Goal: Task Accomplishment & Management: Manage account settings

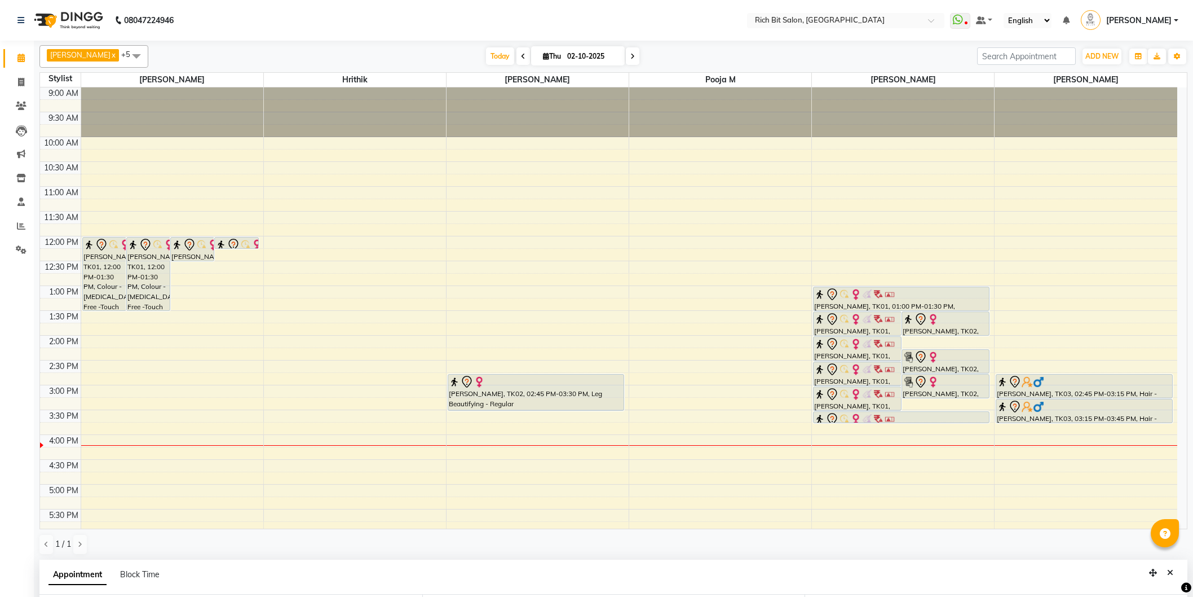
select select "8681"
select select "810"
select select "236"
select select "tentative"
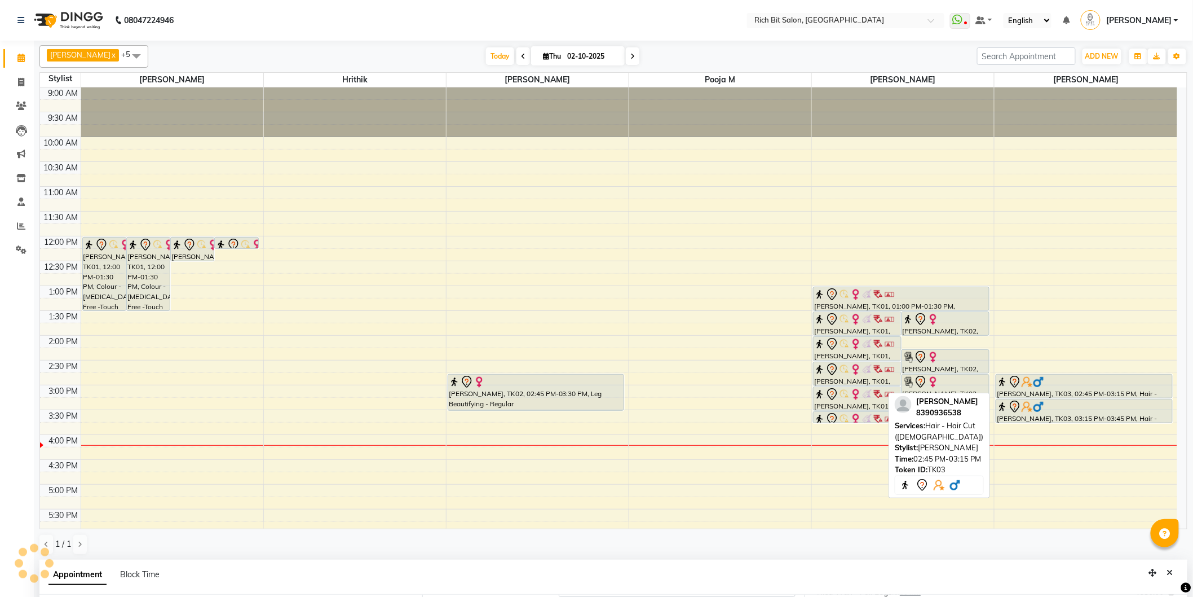
click at [1035, 392] on div "[PERSON_NAME], TK03, 02:45 PM-03:15 PM, Hair - Hair Cut ([DEMOGRAPHIC_DATA])" at bounding box center [1084, 385] width 176 height 23
select select "7"
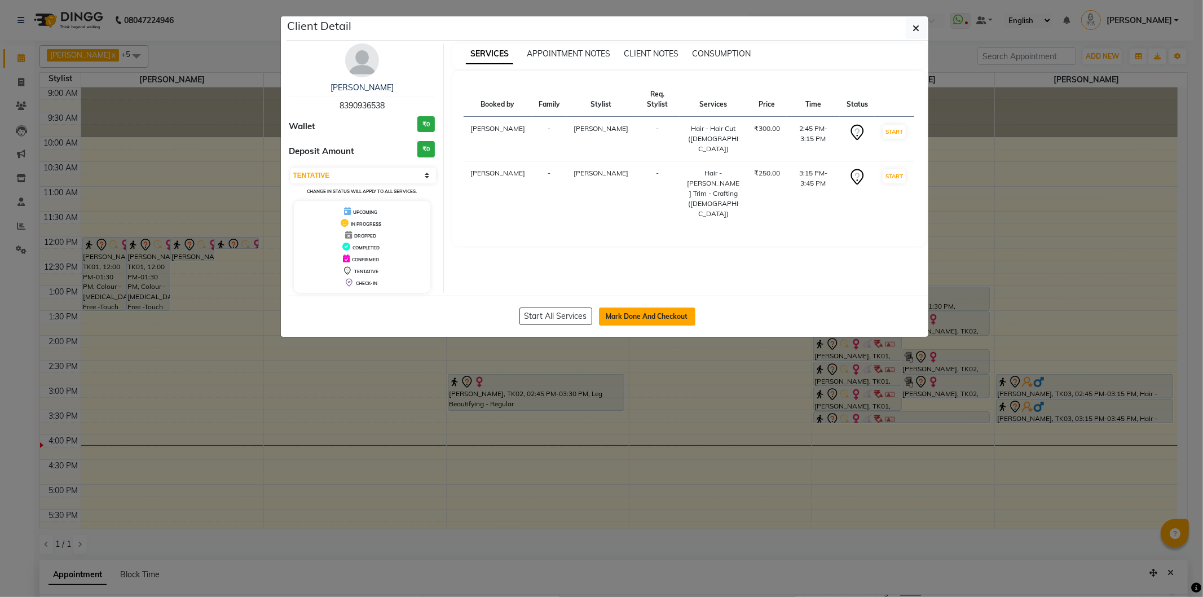
click at [611, 313] on button "Mark Done And Checkout" at bounding box center [647, 316] width 96 height 18
select select "service"
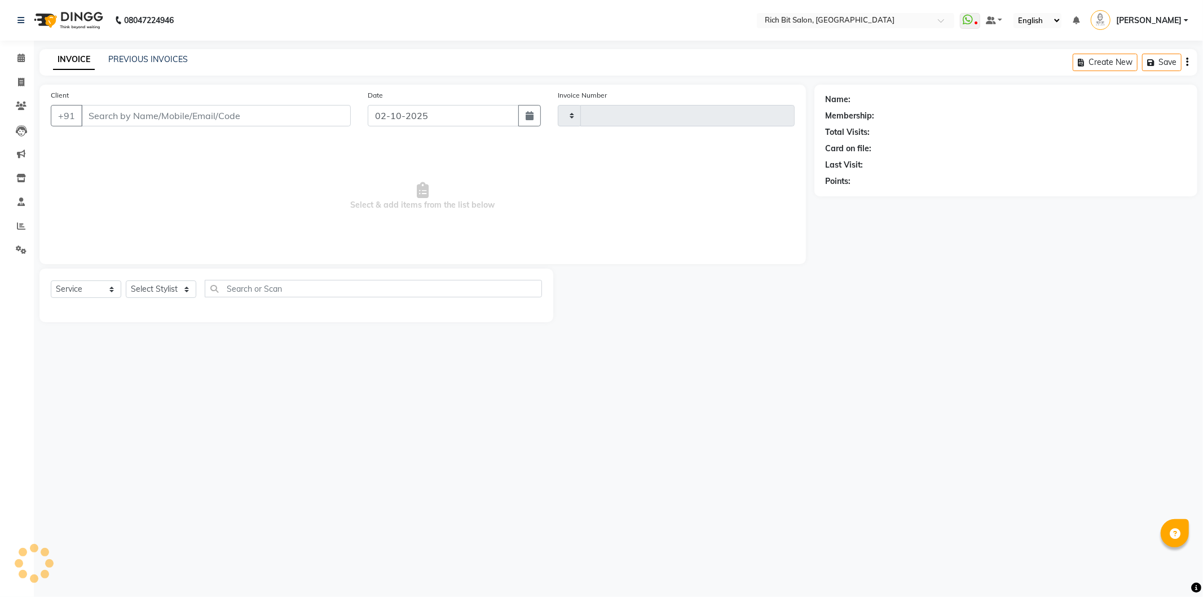
type input "1291"
select select "609"
type input "83******38"
select select "30544"
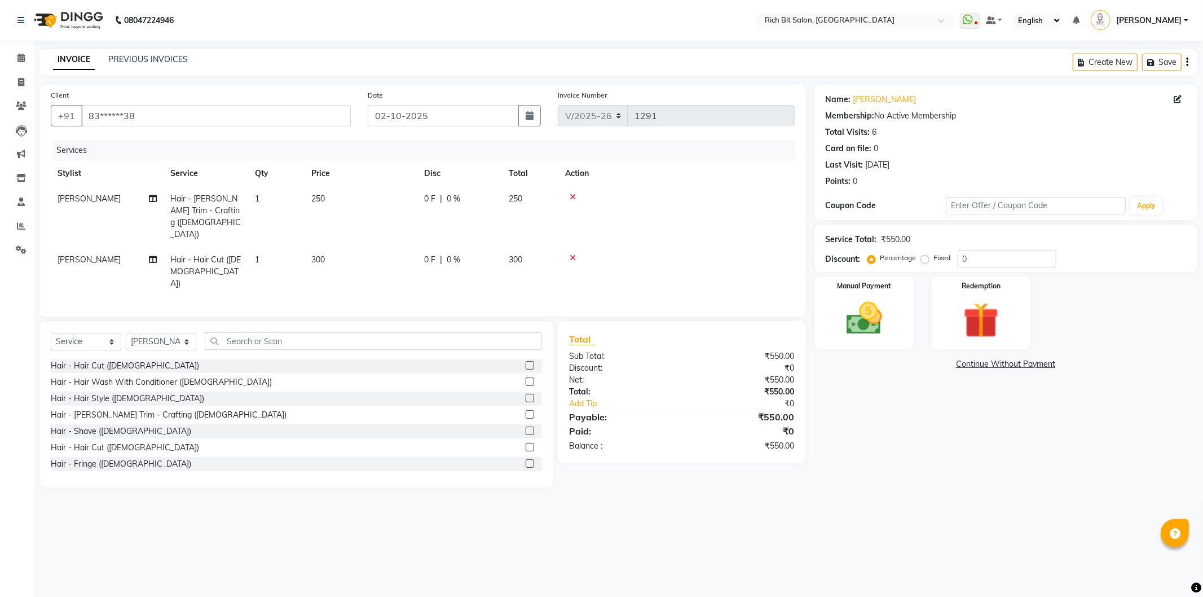
click at [382, 321] on div "Select Service Product Membership Package Voucher Prepaid Gift Card Select Styl…" at bounding box center [296, 404] width 514 height 166
click at [368, 332] on input "text" at bounding box center [373, 340] width 337 height 17
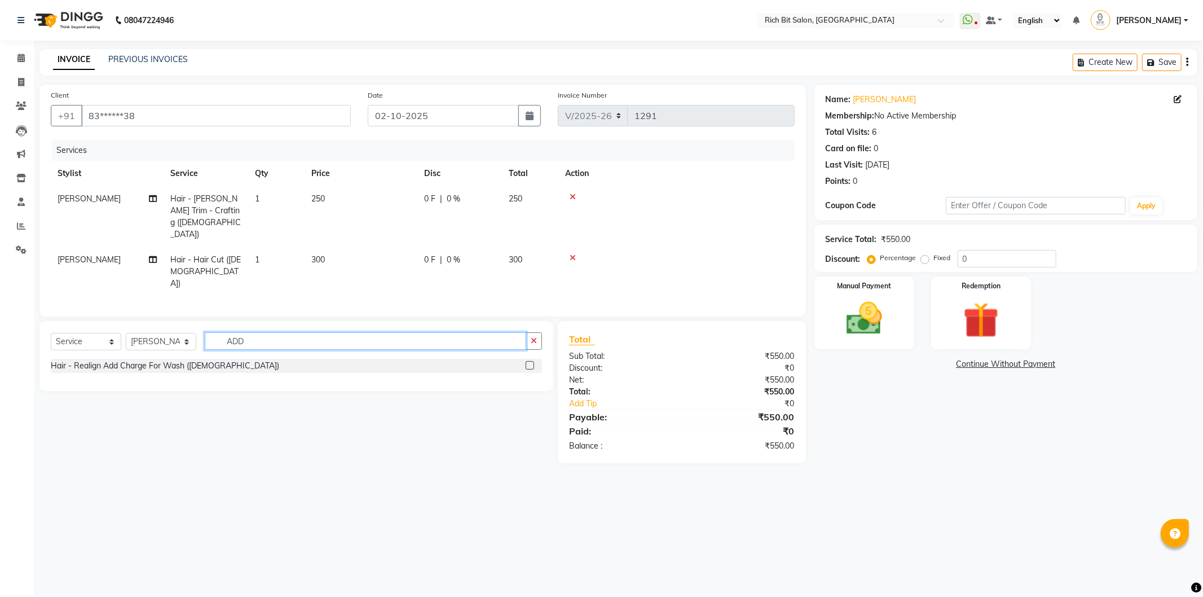
type input "ADD"
click at [529, 361] on label at bounding box center [530, 365] width 8 height 8
click at [529, 362] on input "checkbox" at bounding box center [529, 365] width 7 height 7
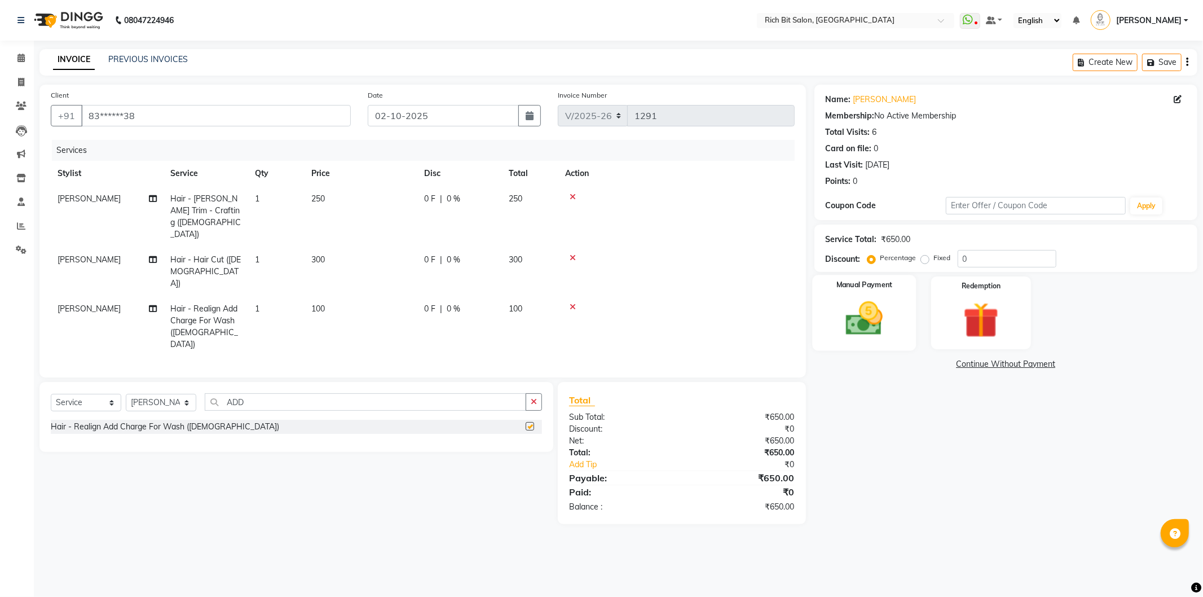
checkbox input "false"
click at [994, 251] on input "0" at bounding box center [1007, 258] width 99 height 17
type input "2"
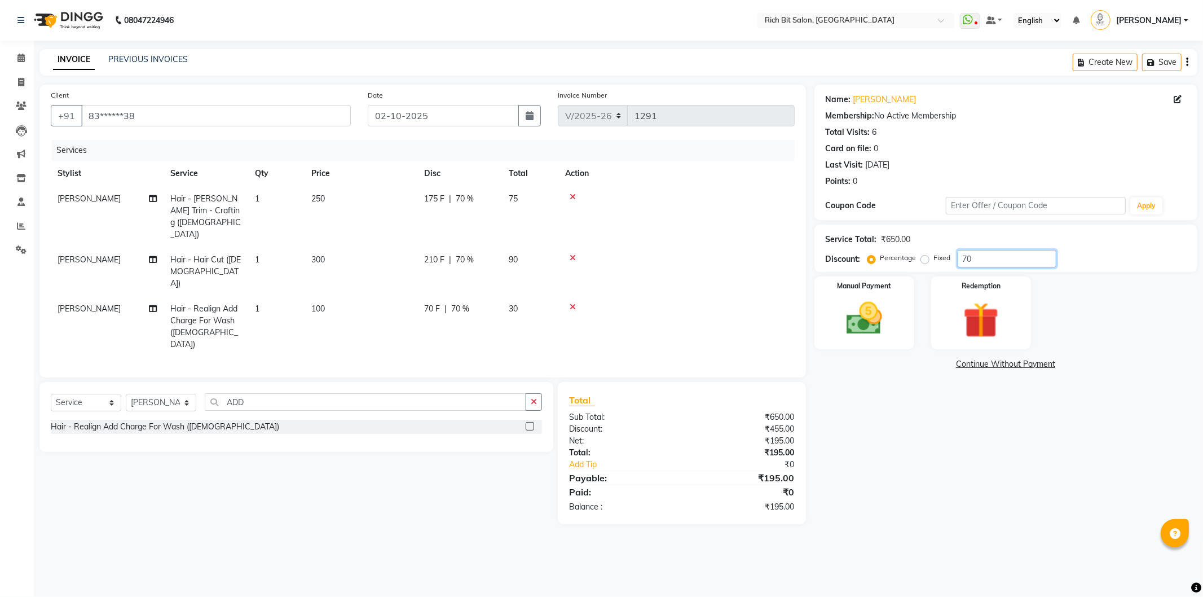
type input "70"
click at [923, 265] on div "Percentage Fixed" at bounding box center [914, 258] width 88 height 15
click at [934, 257] on label "Fixed" at bounding box center [942, 258] width 17 height 10
click at [925, 257] on input "Fixed" at bounding box center [927, 258] width 8 height 8
radio input "true"
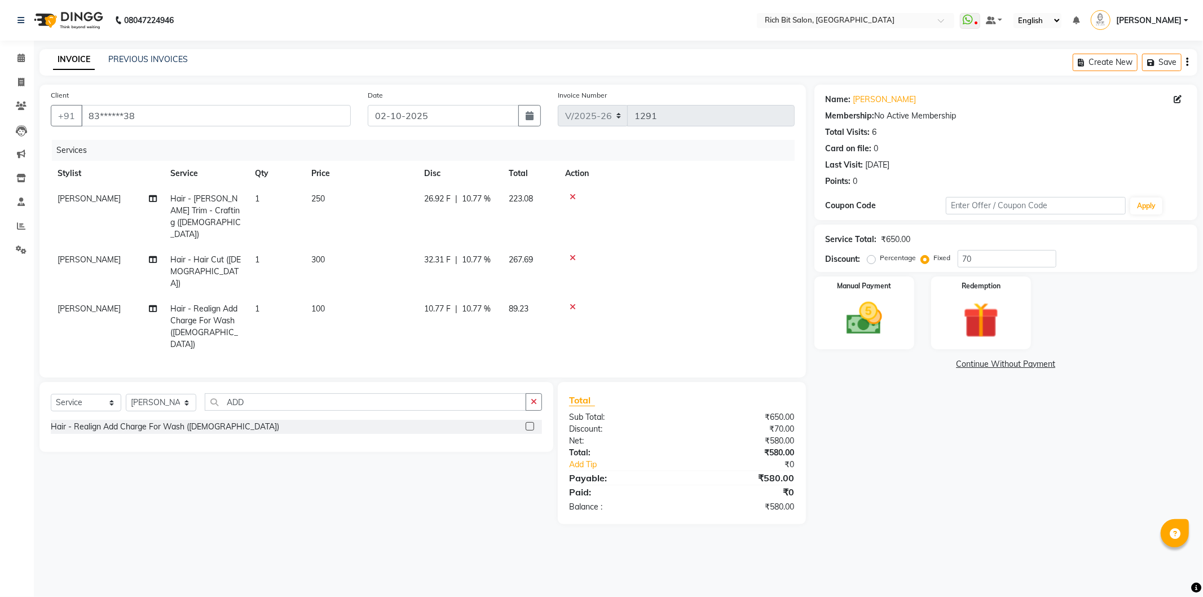
click at [932, 324] on div "Redemption" at bounding box center [981, 312] width 100 height 73
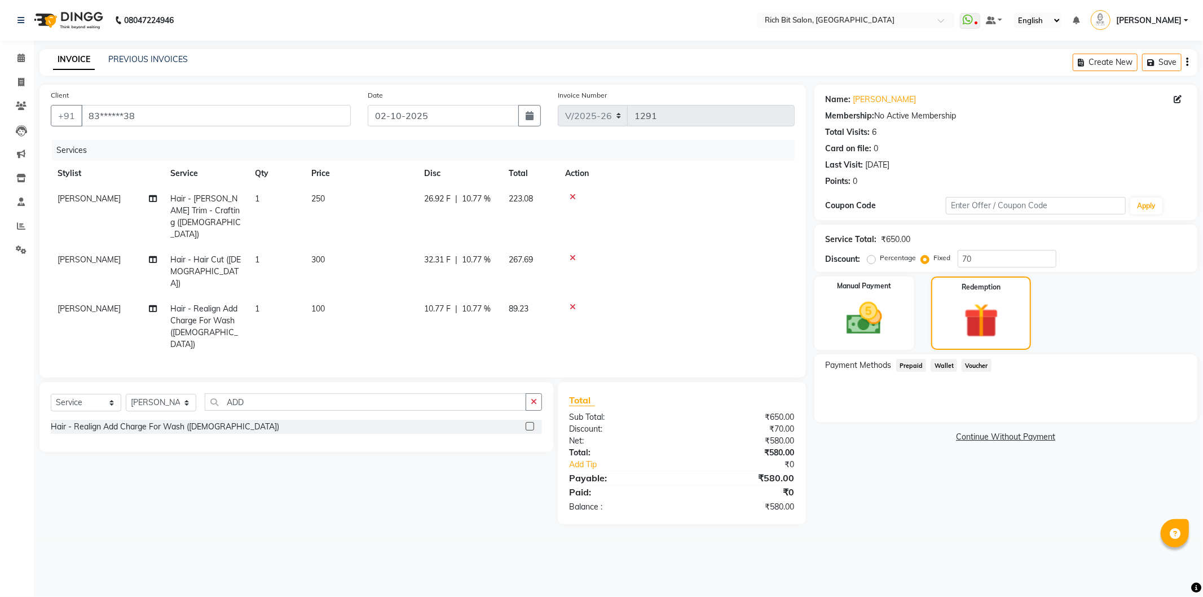
drag, startPoint x: 878, startPoint y: 324, endPoint x: 918, endPoint y: 350, distance: 47.7
click at [879, 323] on img at bounding box center [864, 318] width 58 height 41
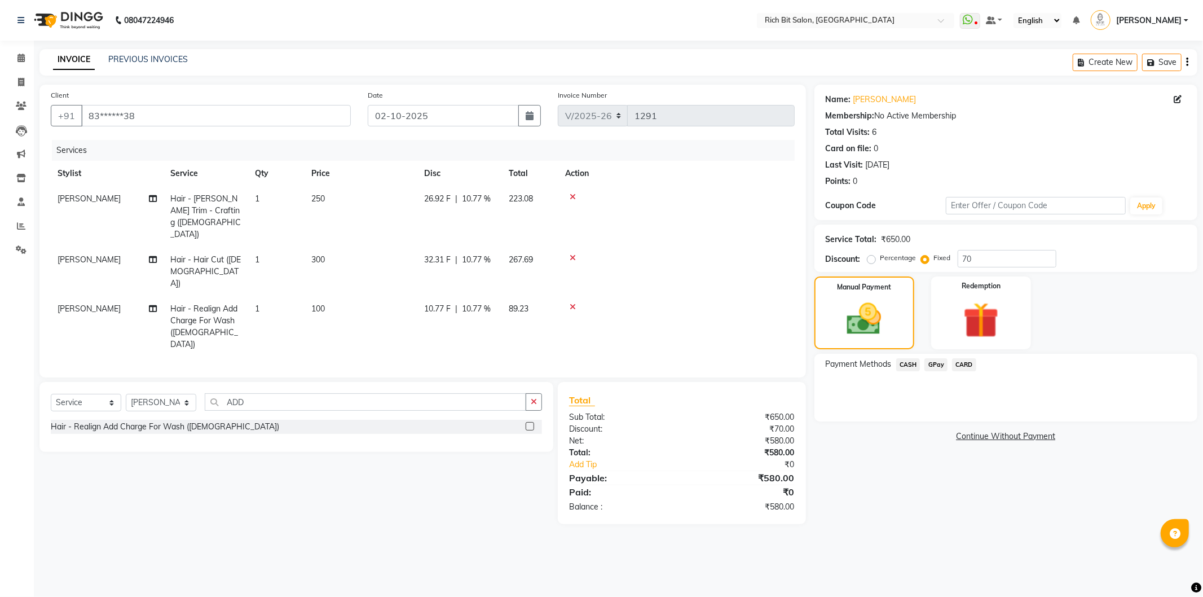
click at [937, 369] on span "GPay" at bounding box center [935, 364] width 23 height 13
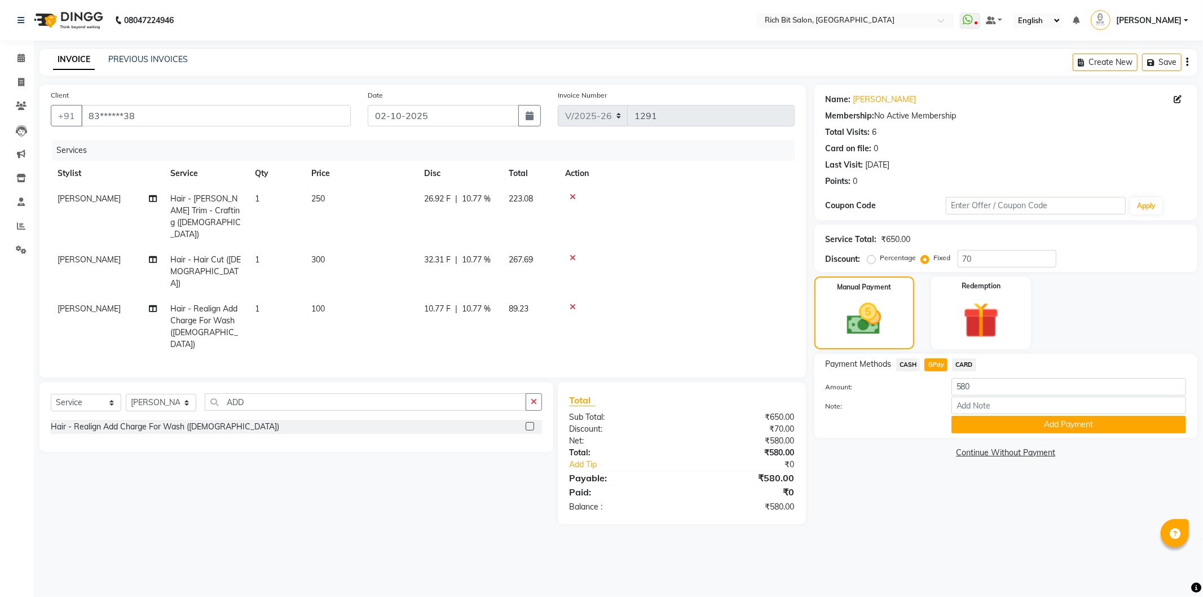
click at [980, 421] on button "Add Payment" at bounding box center [1068, 424] width 235 height 17
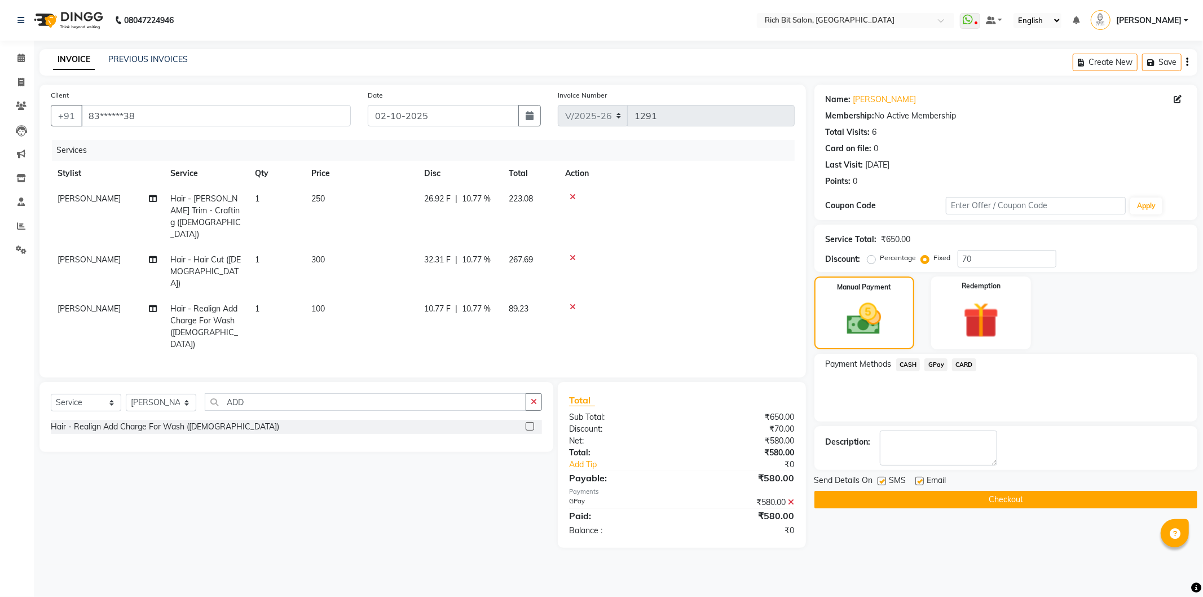
click at [1019, 498] on button "Checkout" at bounding box center [1005, 499] width 383 height 17
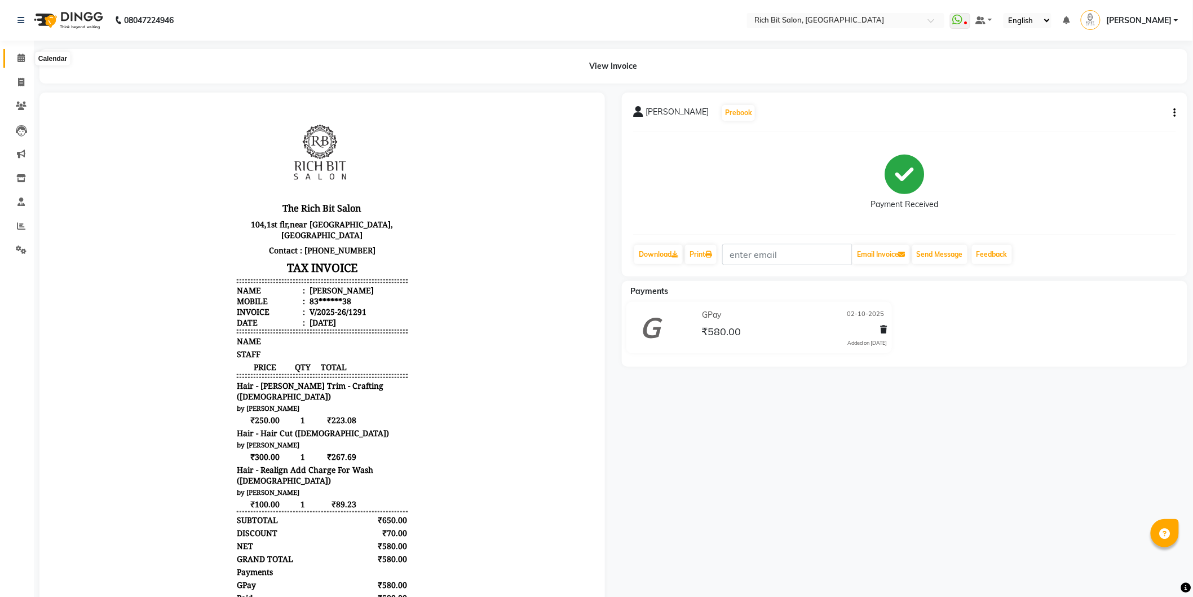
click at [19, 55] on icon at bounding box center [20, 58] width 7 height 8
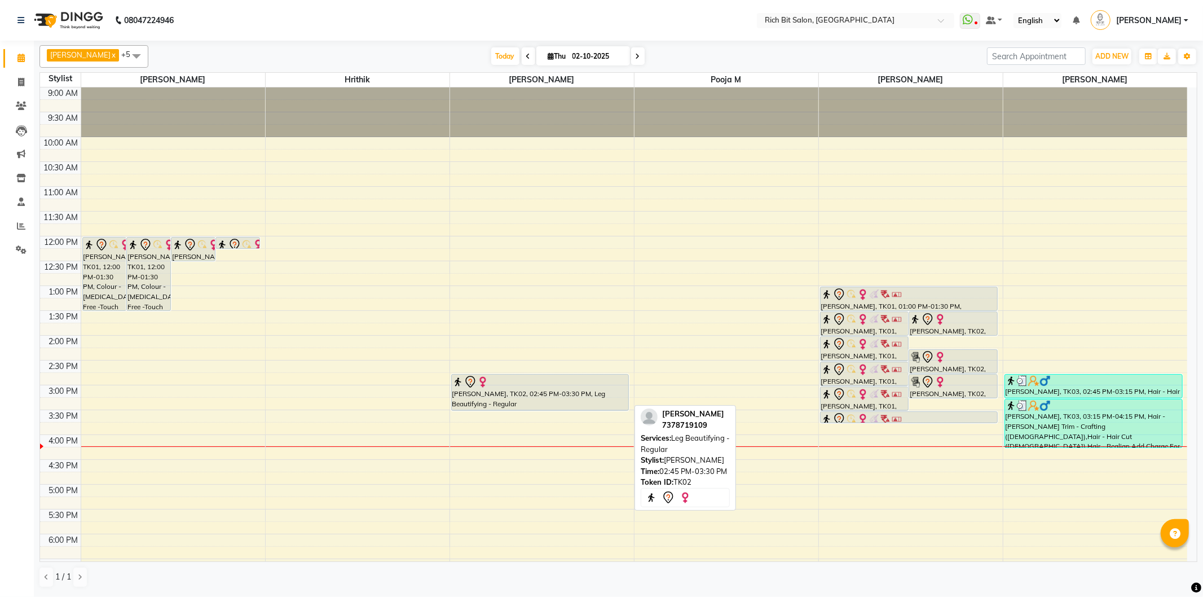
click at [558, 387] on div at bounding box center [540, 382] width 176 height 14
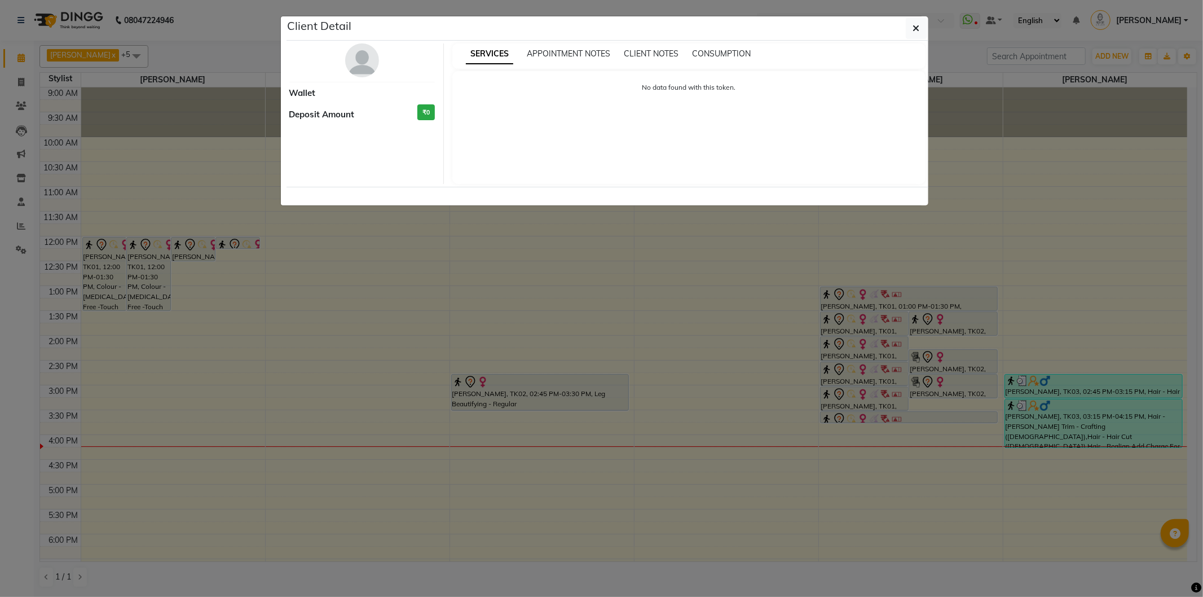
select select "7"
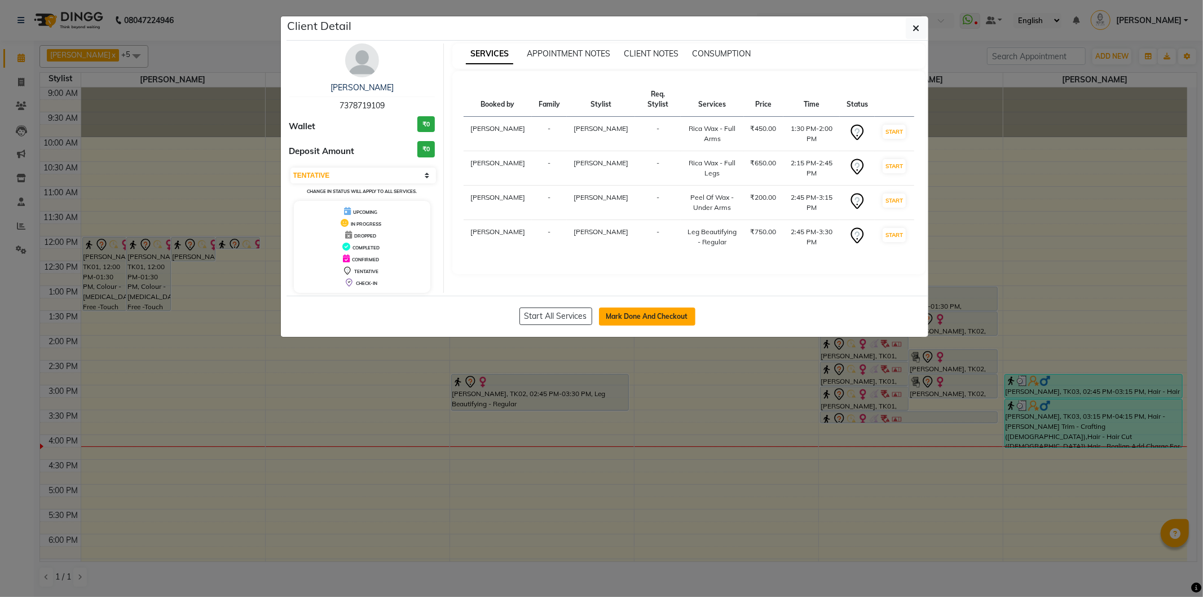
click at [668, 314] on button "Mark Done And Checkout" at bounding box center [647, 316] width 96 height 18
select select "609"
select select "service"
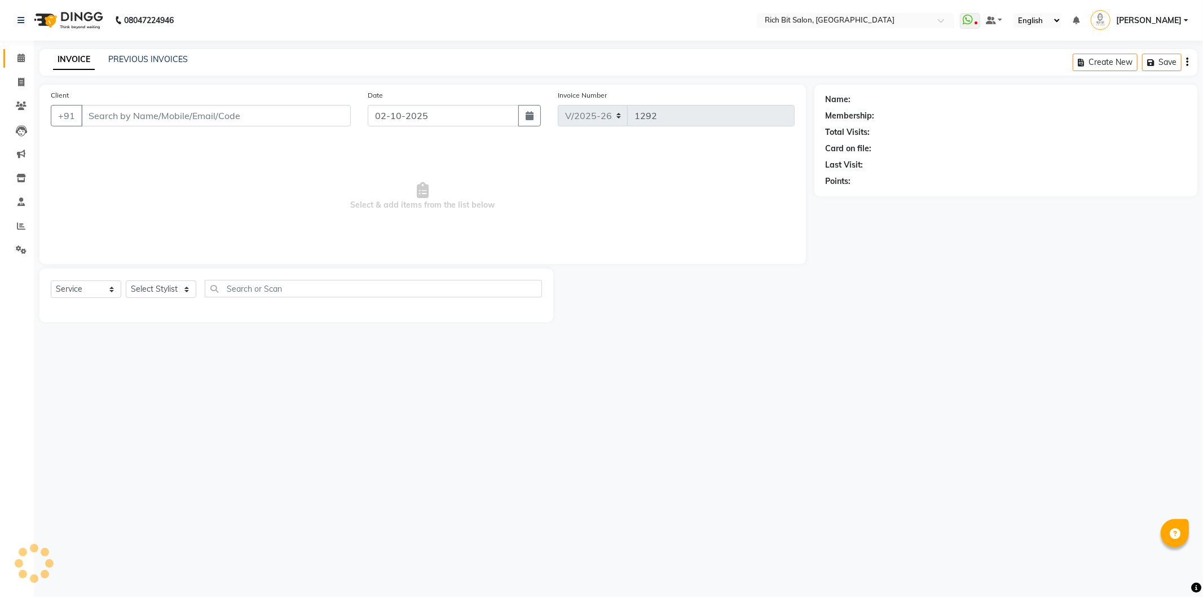
type input "73******09"
select select "8681"
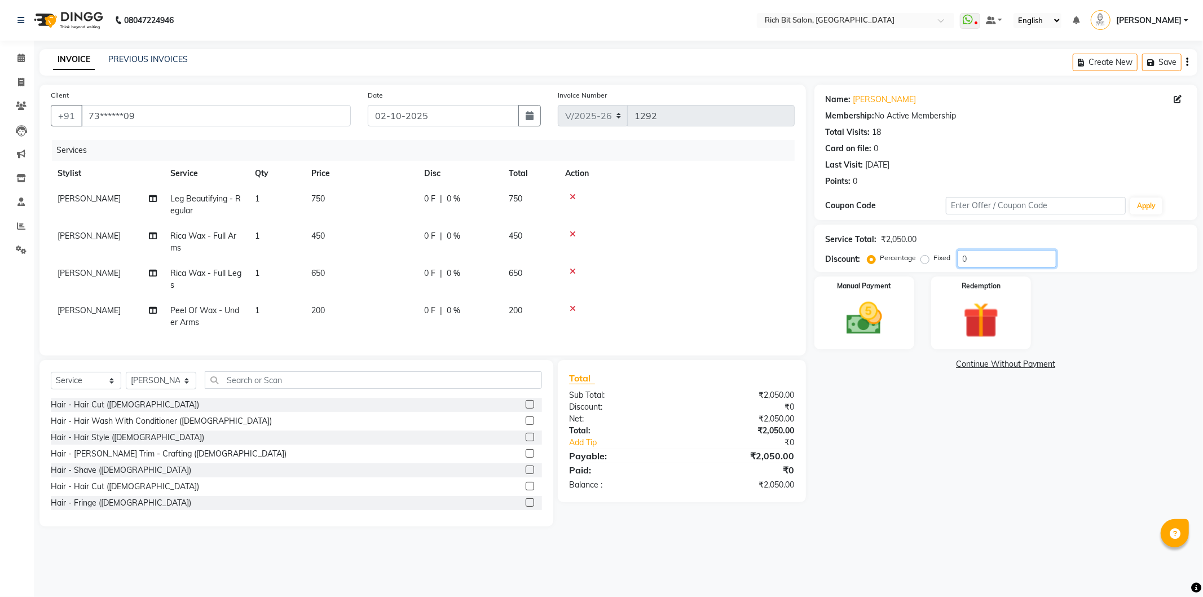
click at [999, 255] on input "0" at bounding box center [1007, 258] width 99 height 17
type input "020"
click at [857, 301] on img at bounding box center [864, 318] width 60 height 43
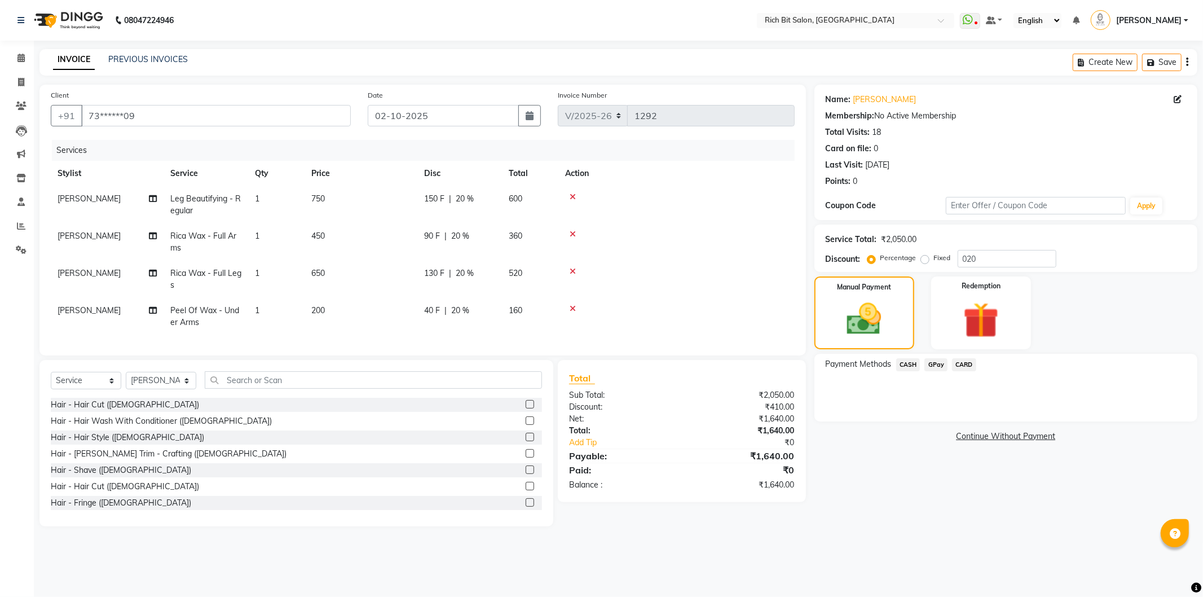
click at [934, 365] on span "GPay" at bounding box center [935, 364] width 23 height 13
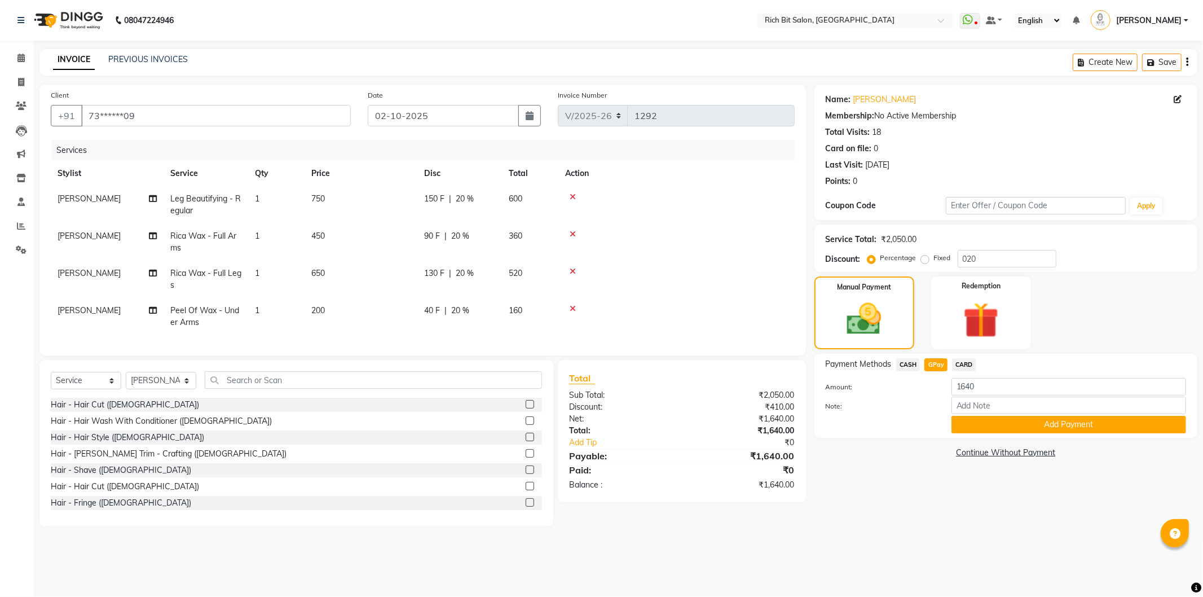
drag, startPoint x: 970, startPoint y: 420, endPoint x: 947, endPoint y: 415, distance: 23.0
click at [970, 416] on button "Add Payment" at bounding box center [1068, 424] width 235 height 17
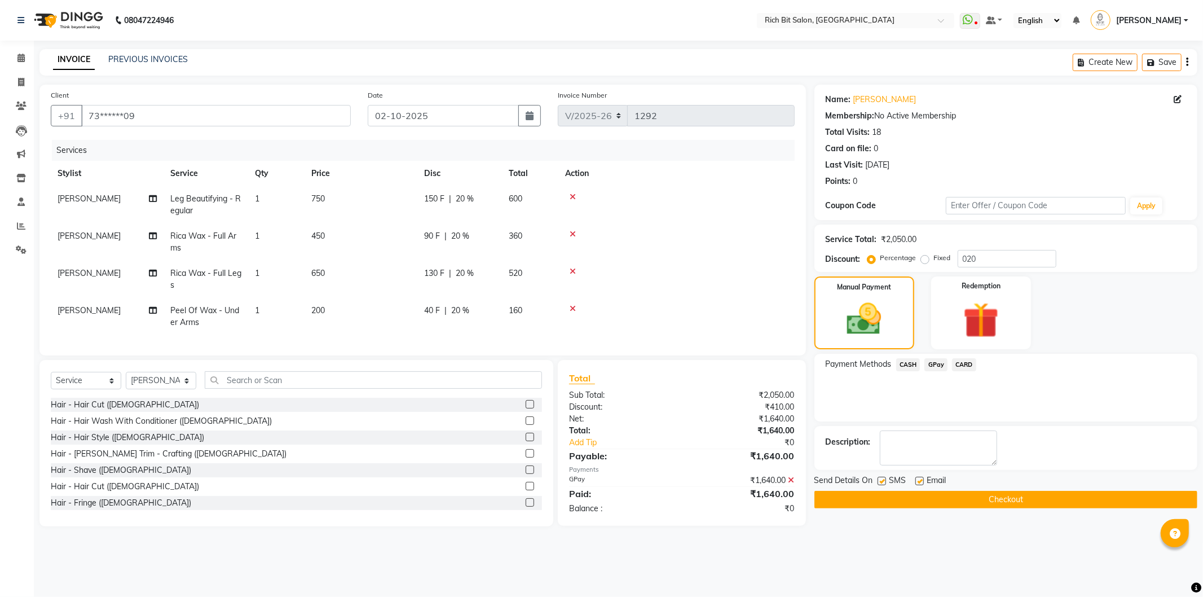
click at [978, 494] on button "Checkout" at bounding box center [1005, 499] width 383 height 17
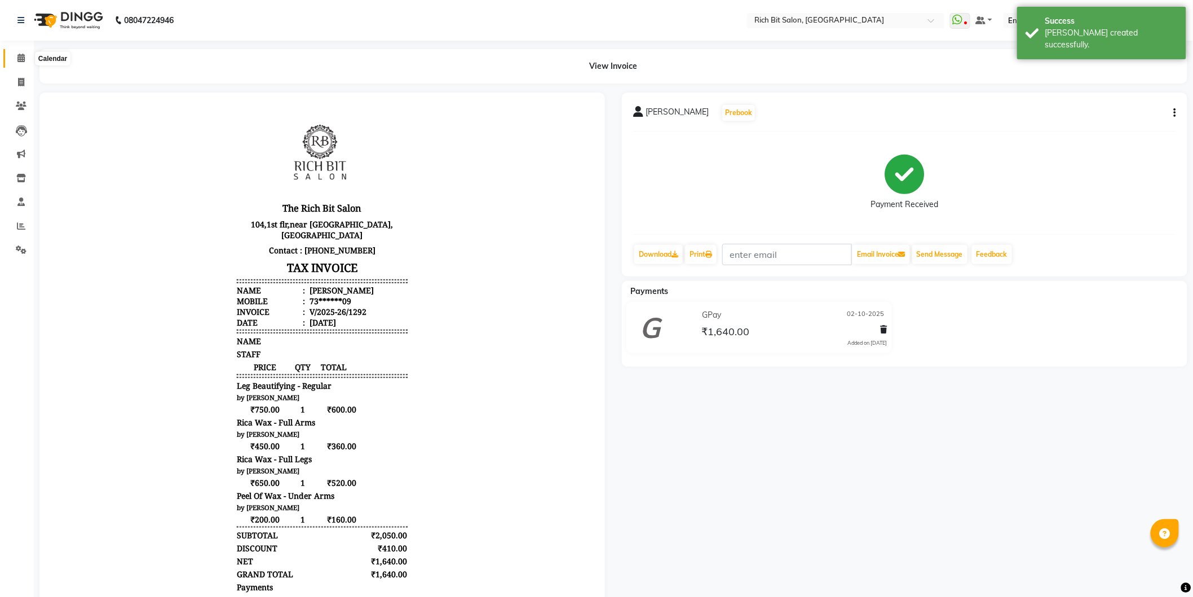
click at [19, 54] on icon at bounding box center [20, 58] width 7 height 8
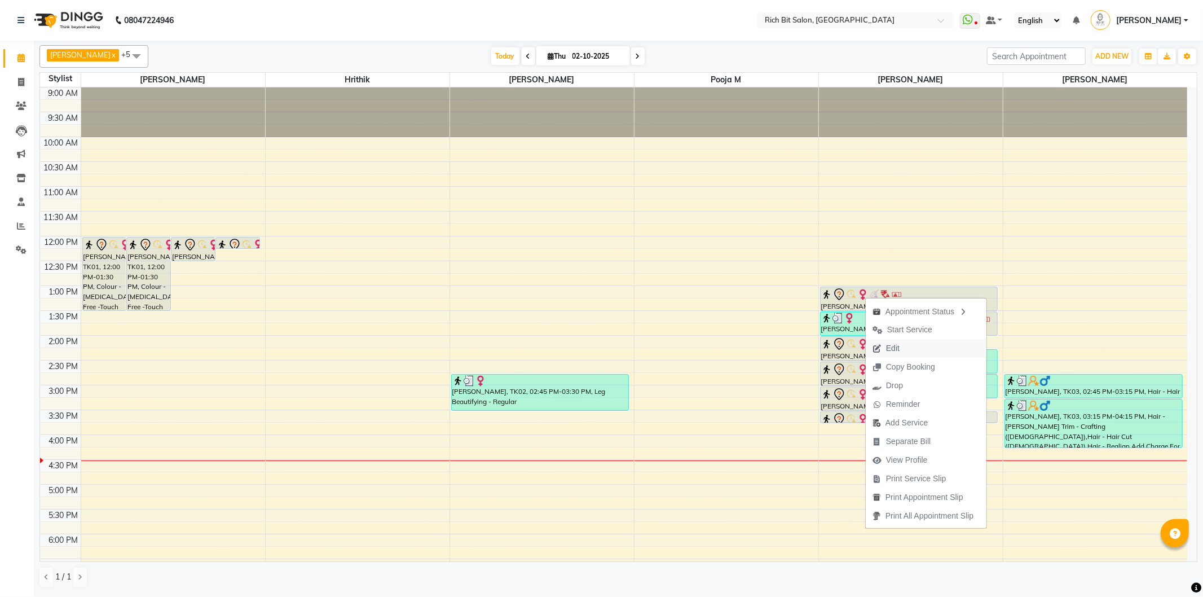
click at [889, 341] on span "Edit" at bounding box center [886, 348] width 41 height 19
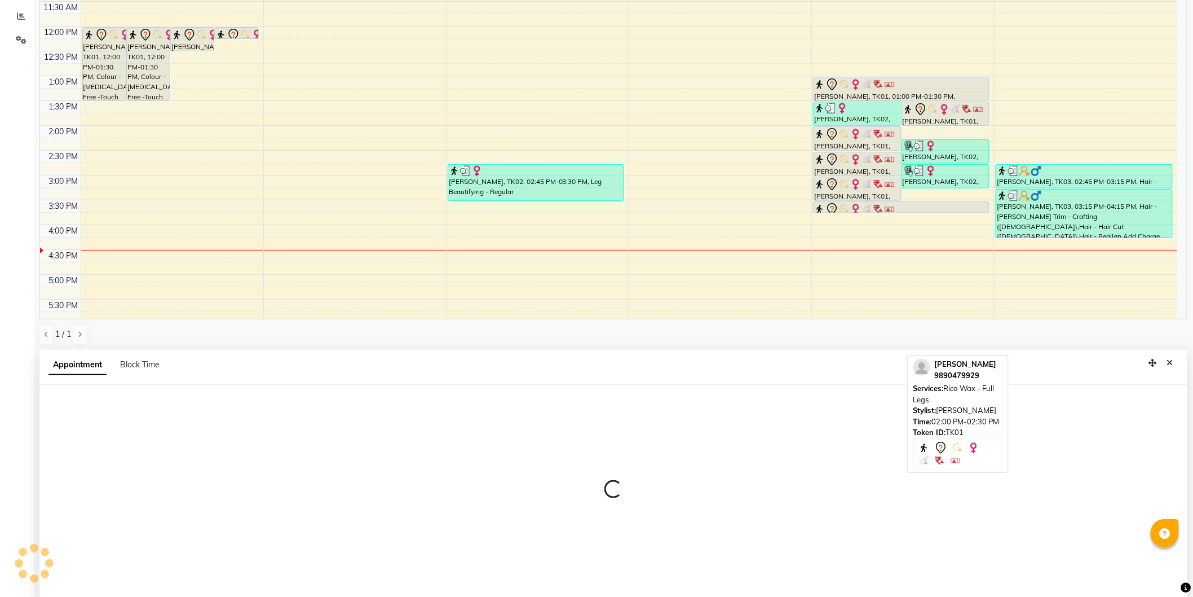
select select "tentative"
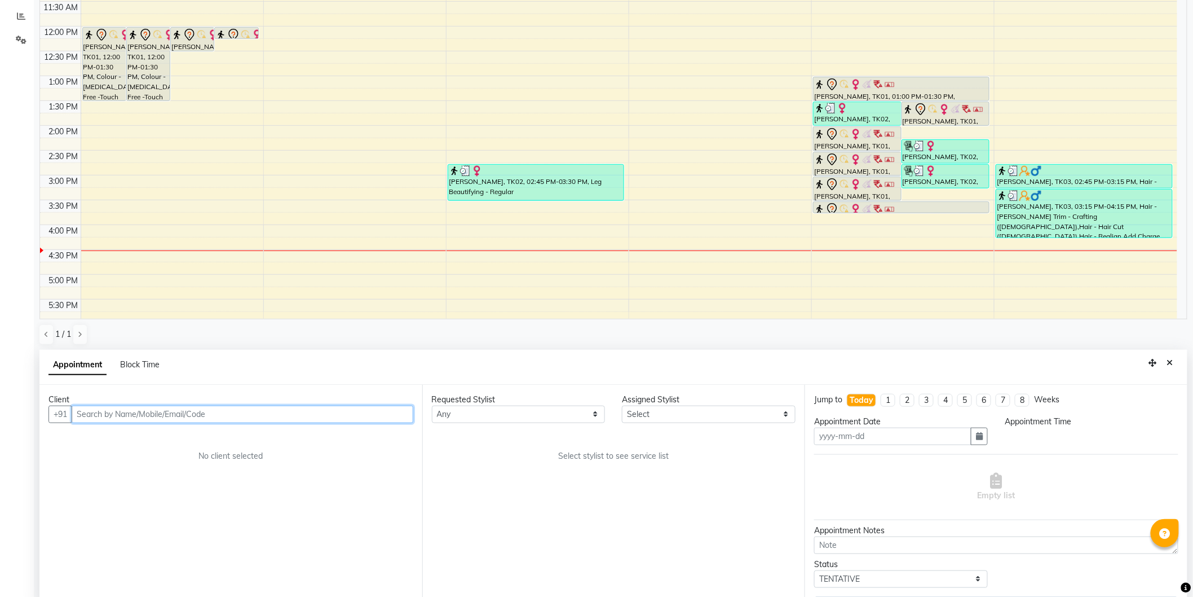
type input "02-10-2025"
select select "720"
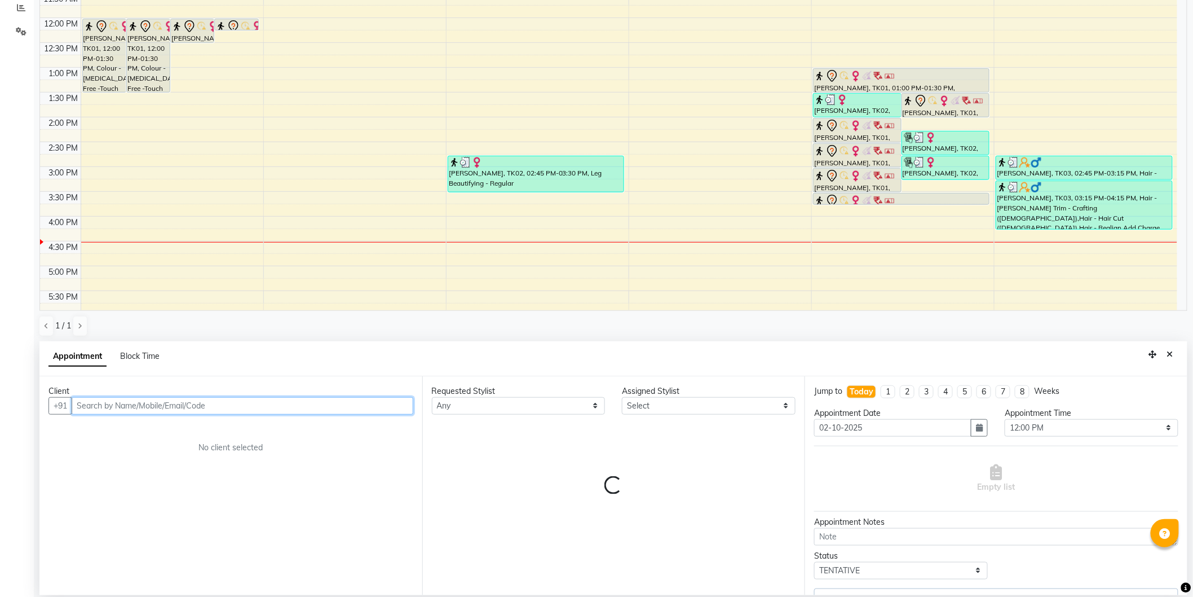
select select "8681"
select select "236"
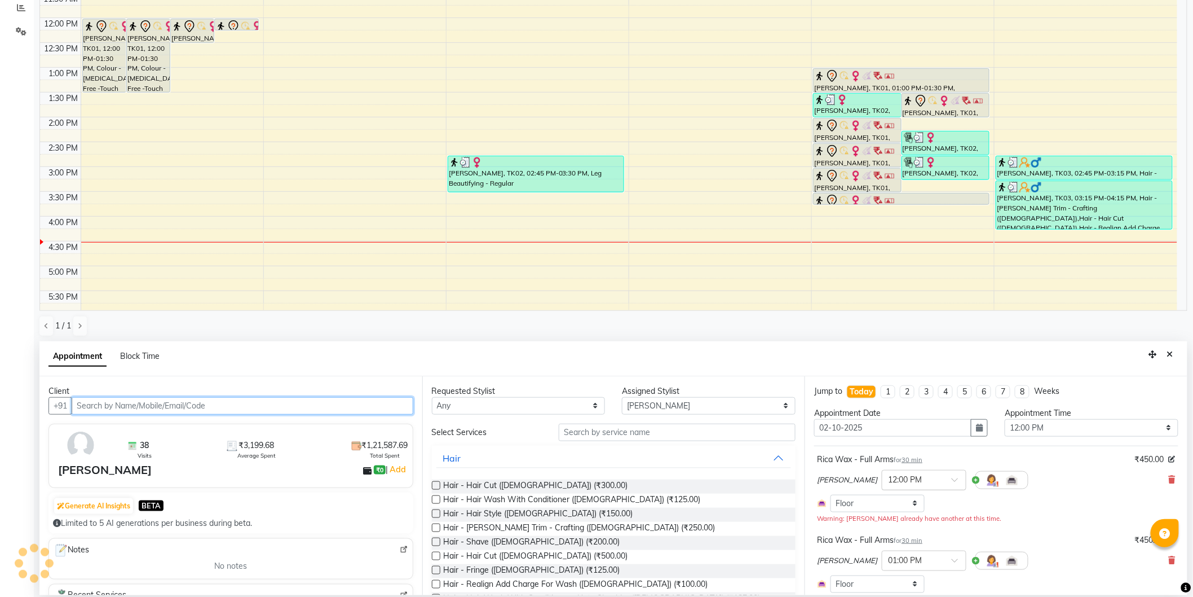
select select "236"
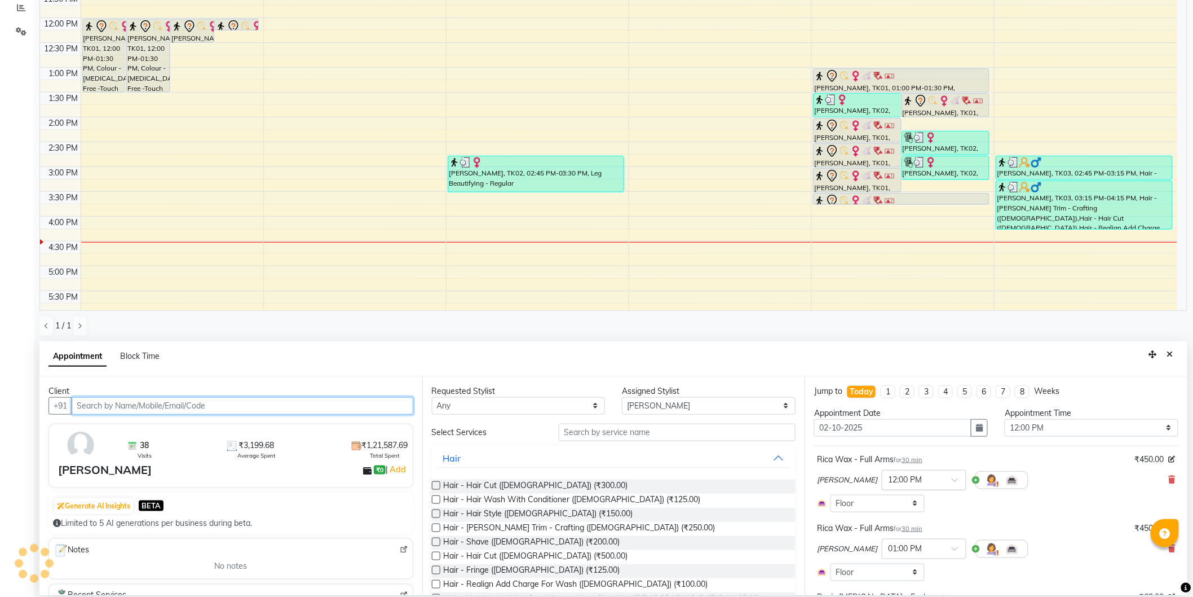
select select "236"
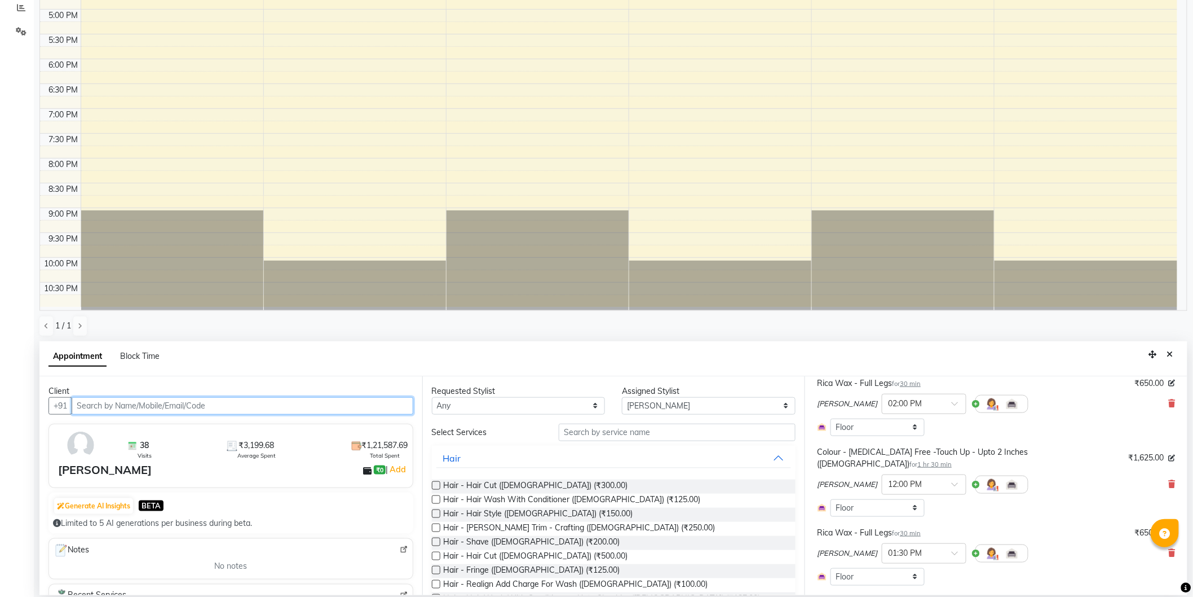
scroll to position [313, 0]
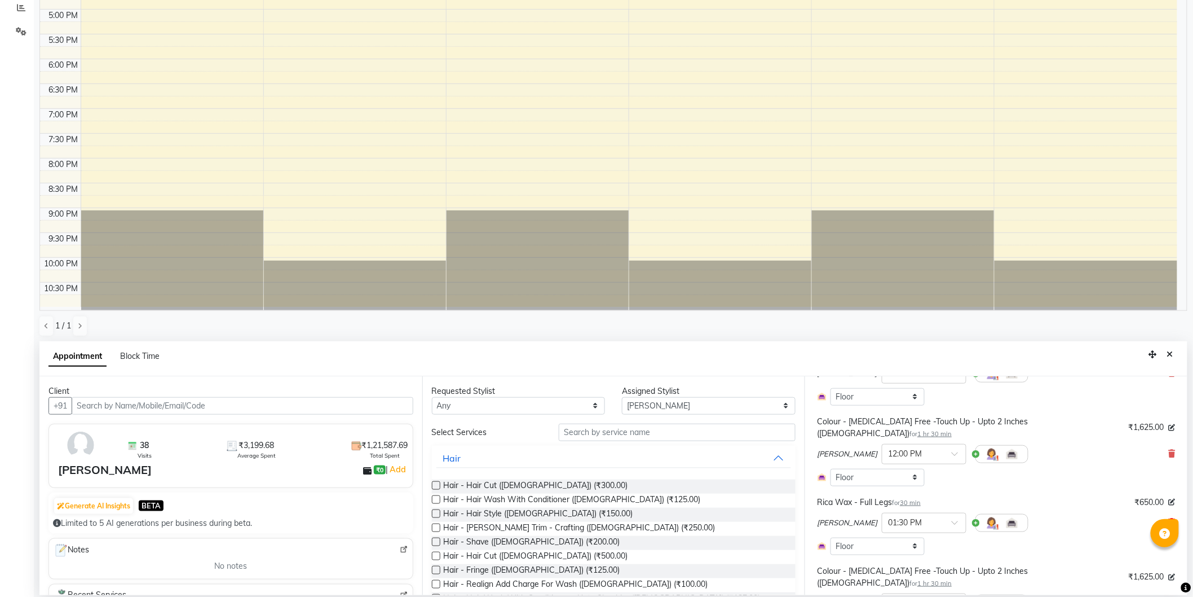
click at [1169, 518] on icon at bounding box center [1172, 522] width 7 height 8
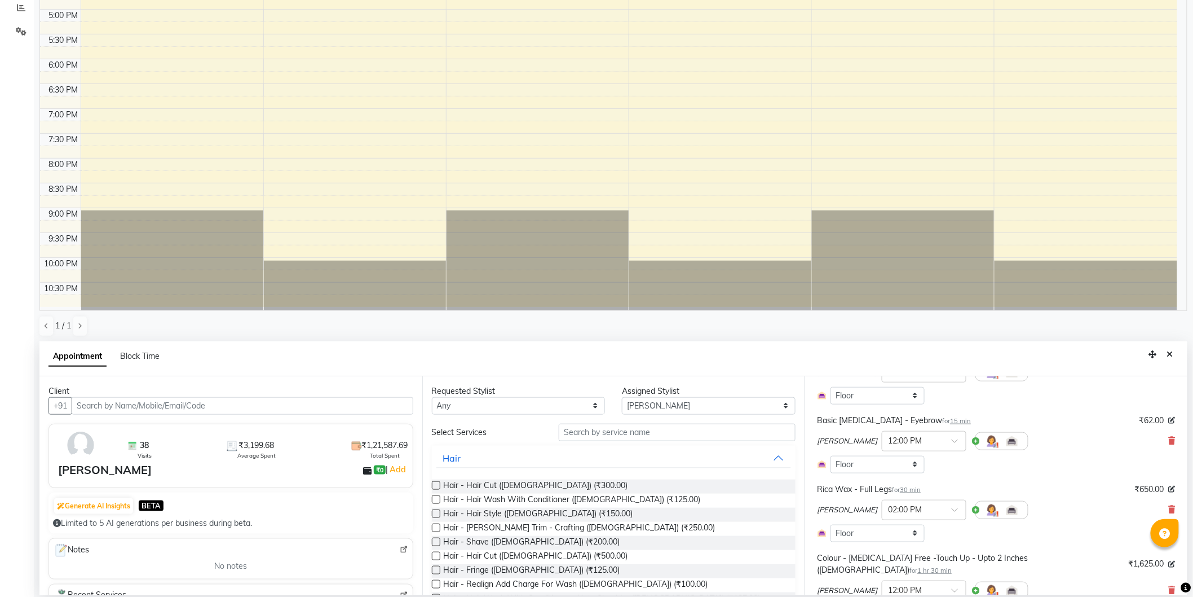
scroll to position [63, 0]
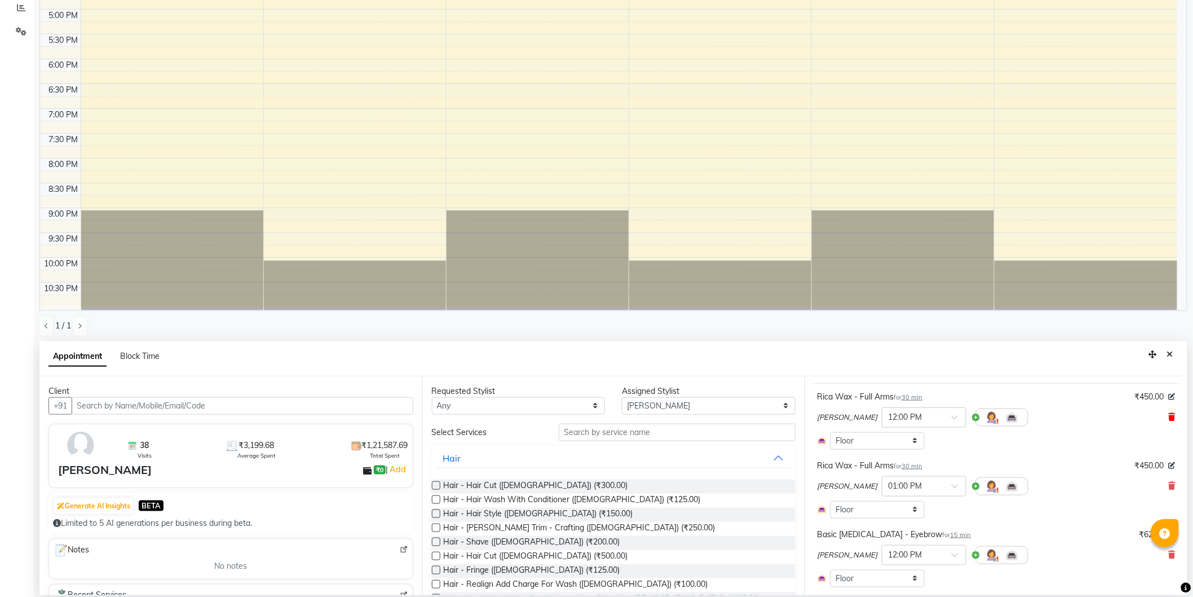
click at [1169, 415] on icon at bounding box center [1172, 417] width 7 height 8
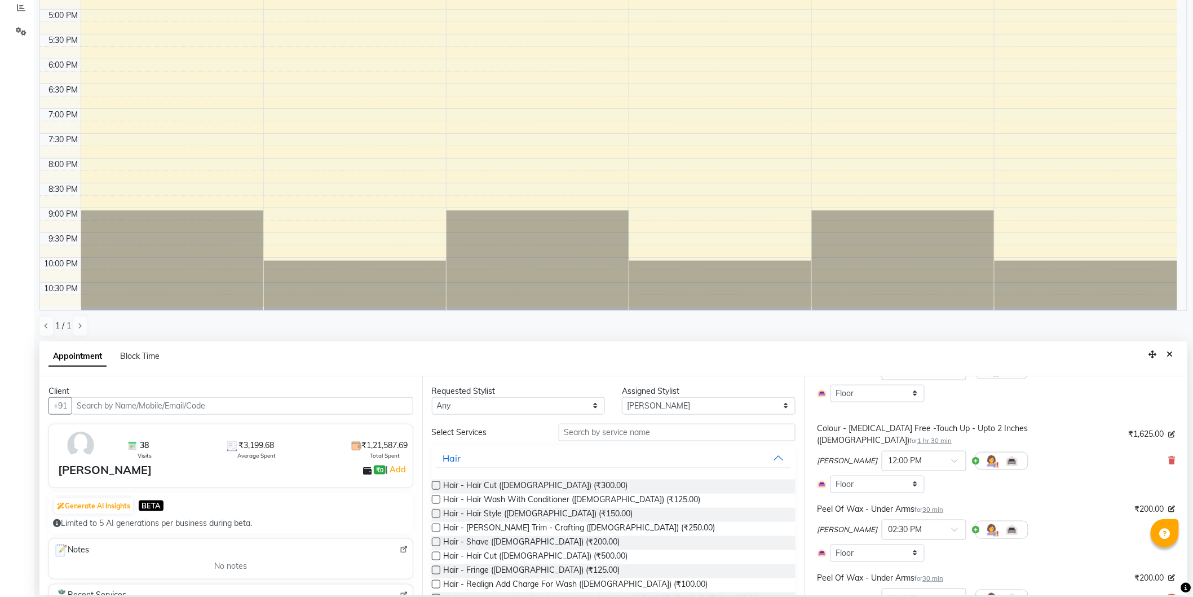
scroll to position [376, 0]
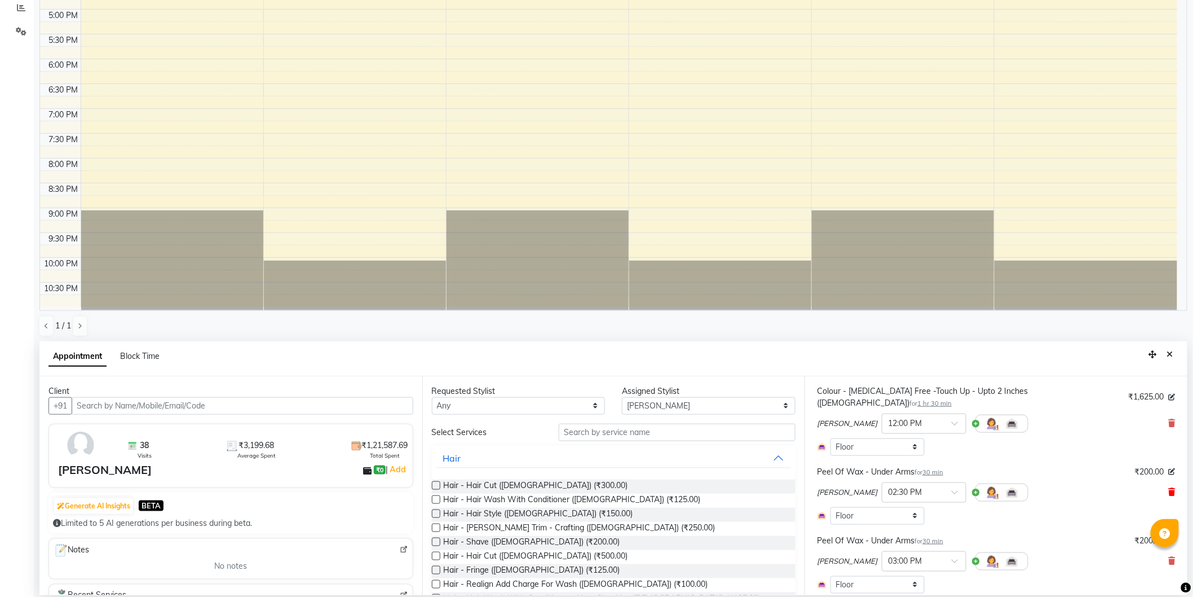
click at [1169, 488] on icon at bounding box center [1172, 492] width 7 height 8
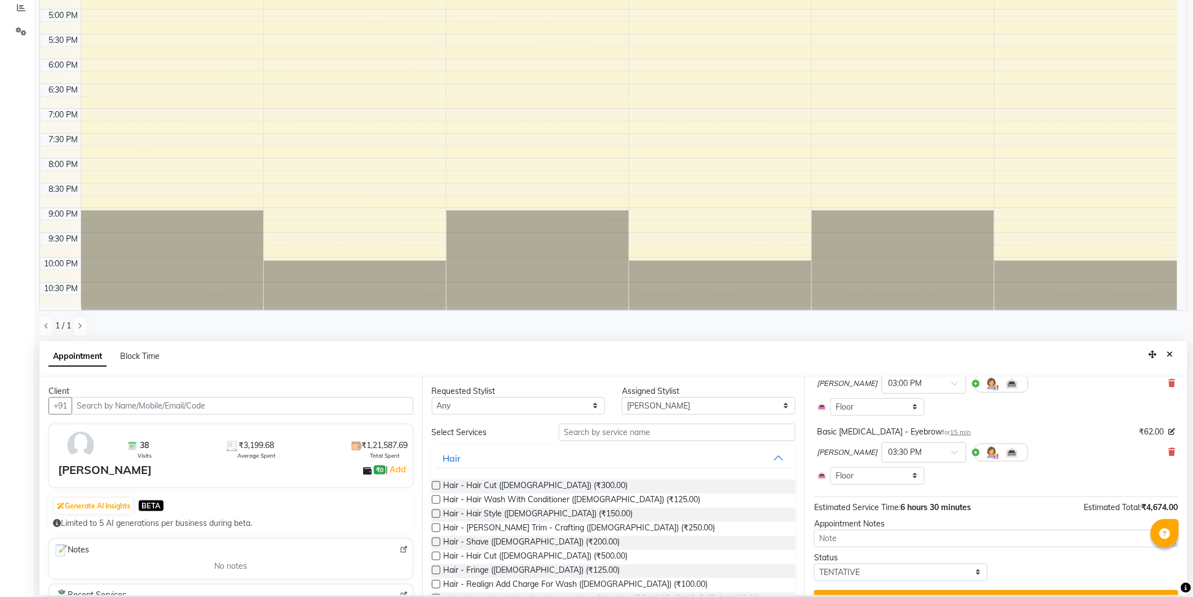
scroll to position [432, 0]
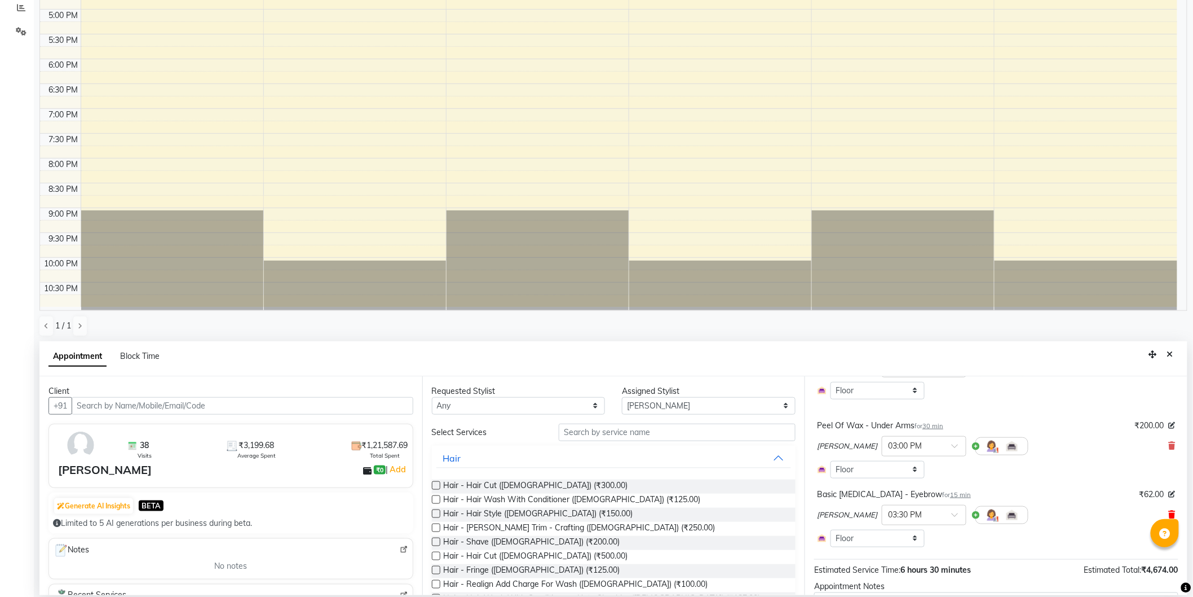
click at [1169, 510] on icon at bounding box center [1172, 514] width 7 height 8
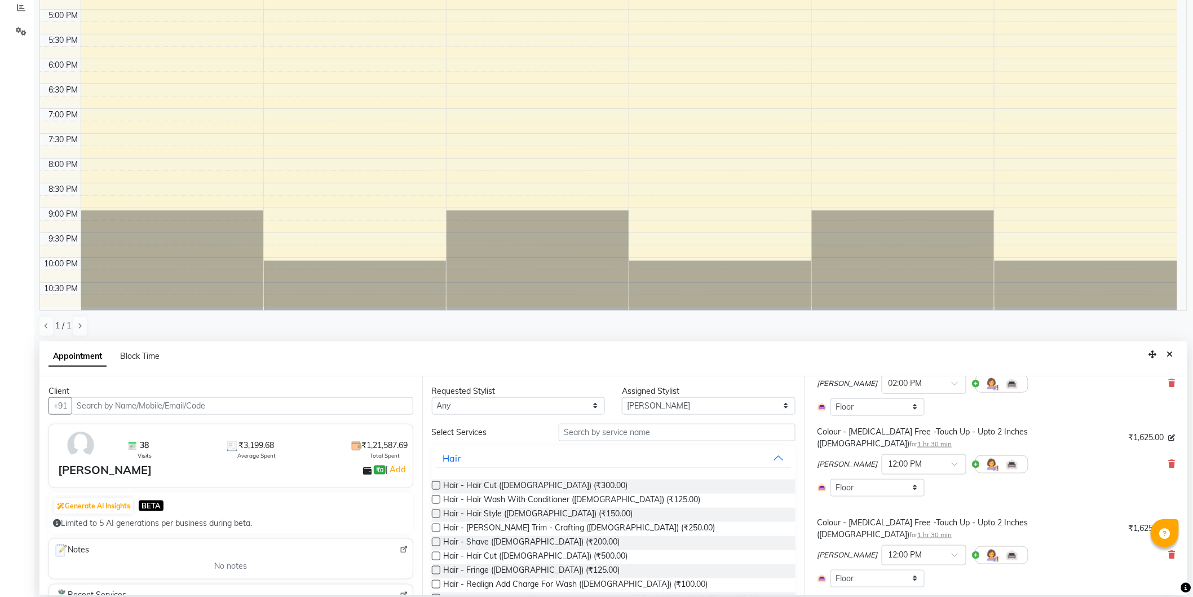
scroll to position [307, 0]
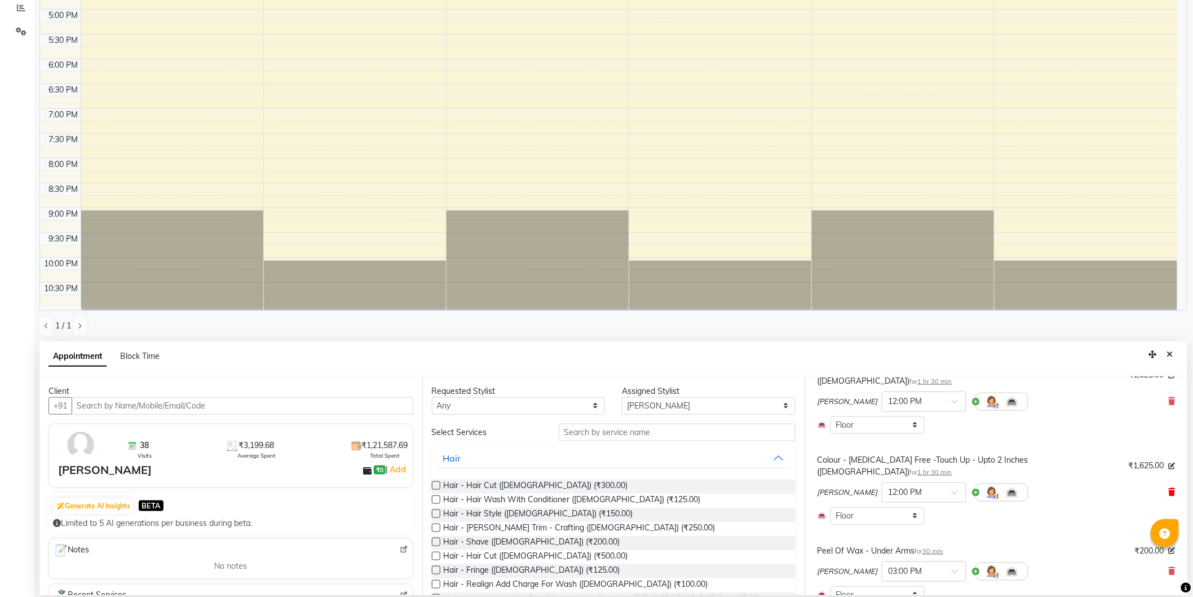
click at [1169, 488] on icon at bounding box center [1172, 492] width 7 height 8
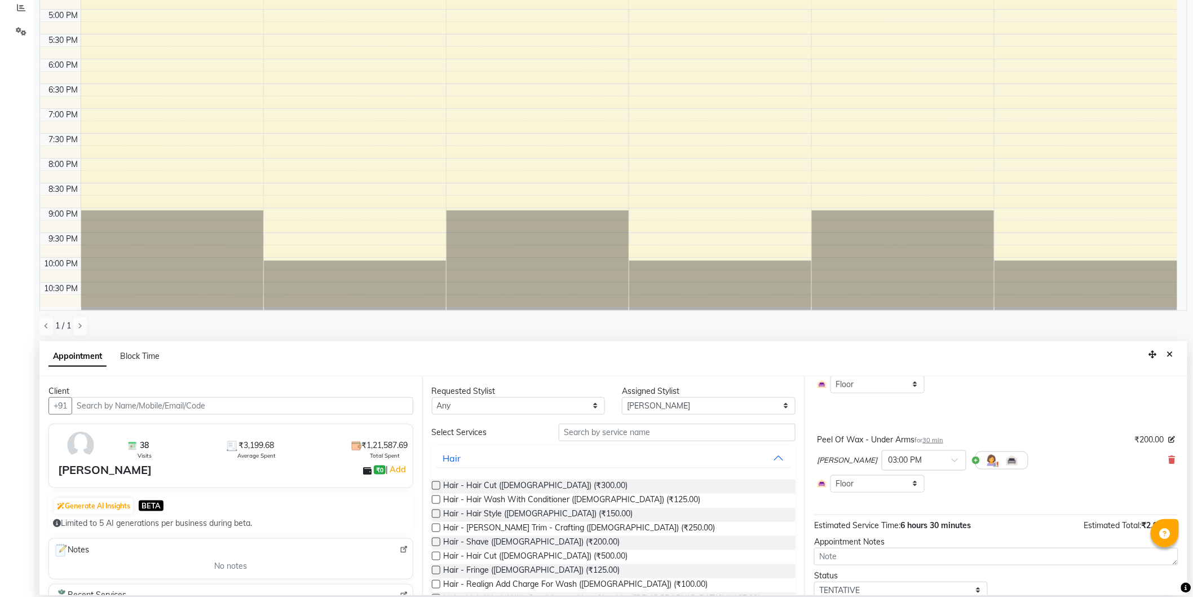
scroll to position [378, 0]
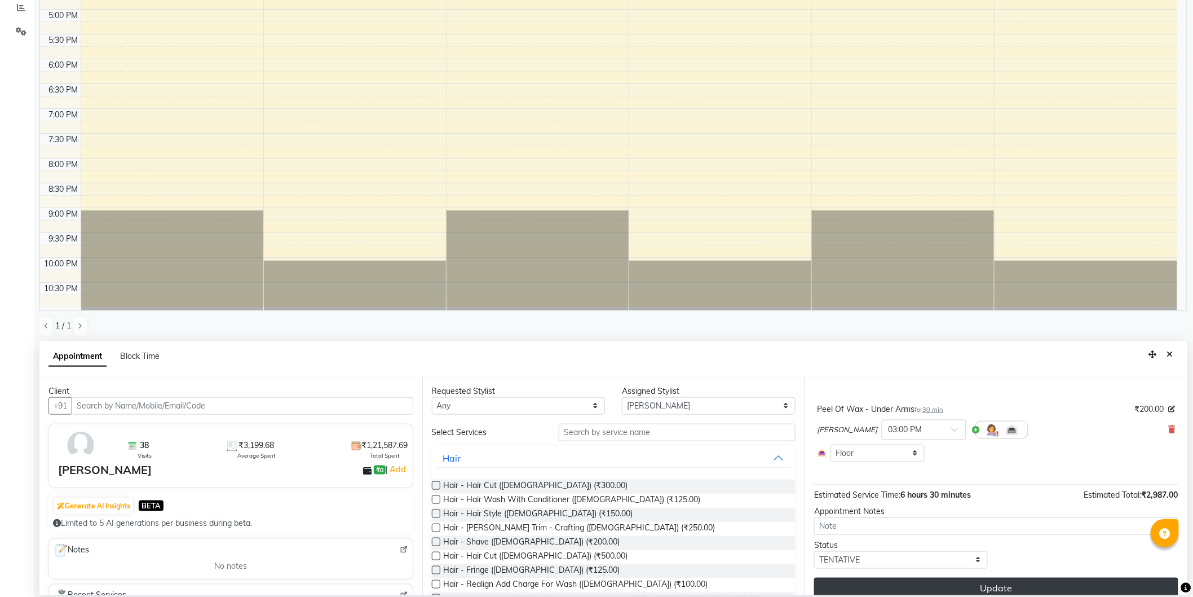
click at [968, 577] on button "Update" at bounding box center [996, 587] width 364 height 20
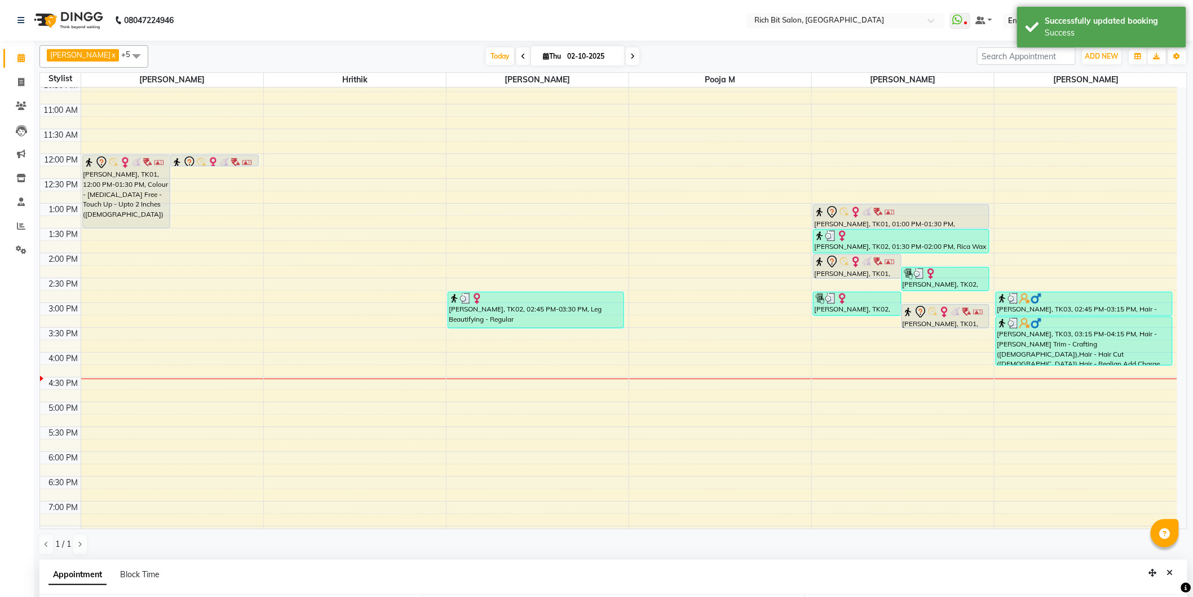
scroll to position [6, 0]
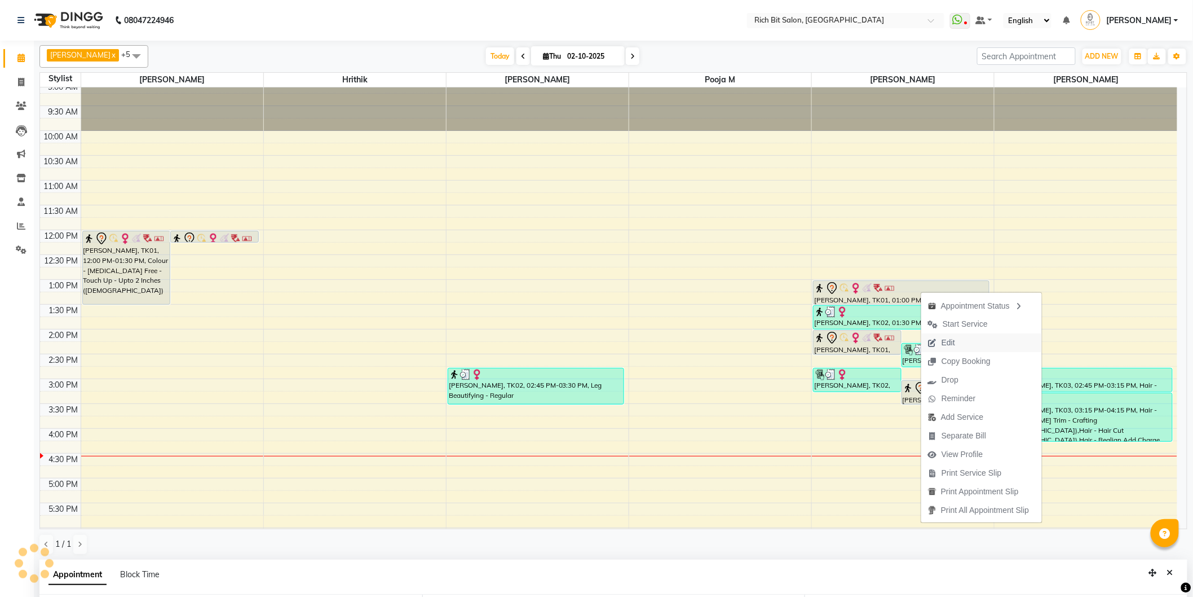
click at [938, 338] on span "Edit" at bounding box center [941, 342] width 41 height 19
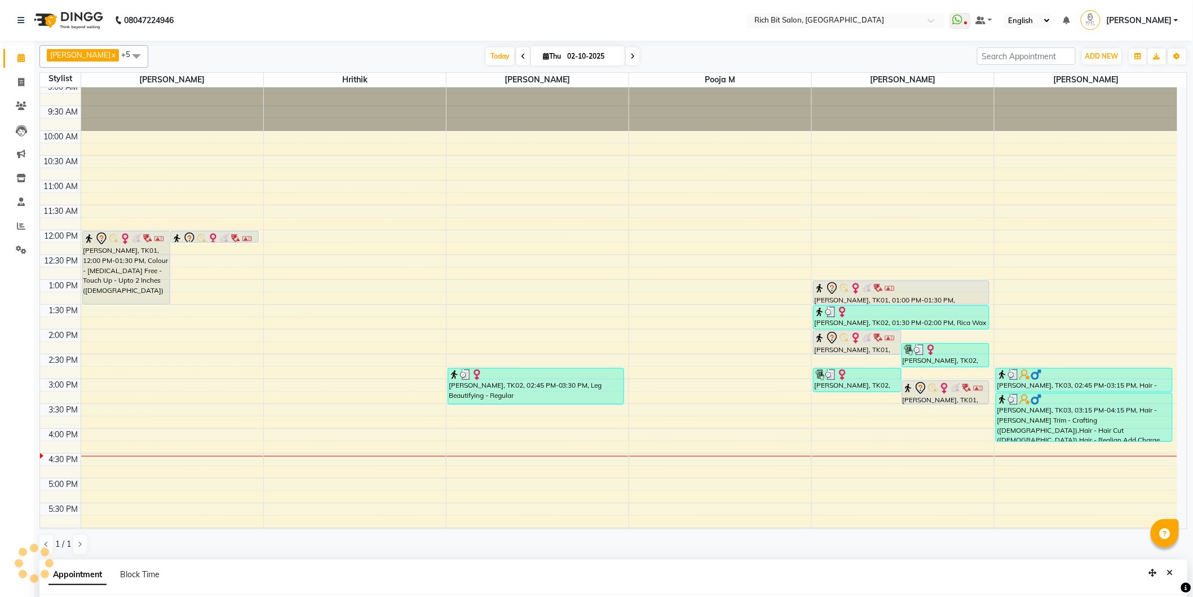
select select "tentative"
type input "02-10-2025"
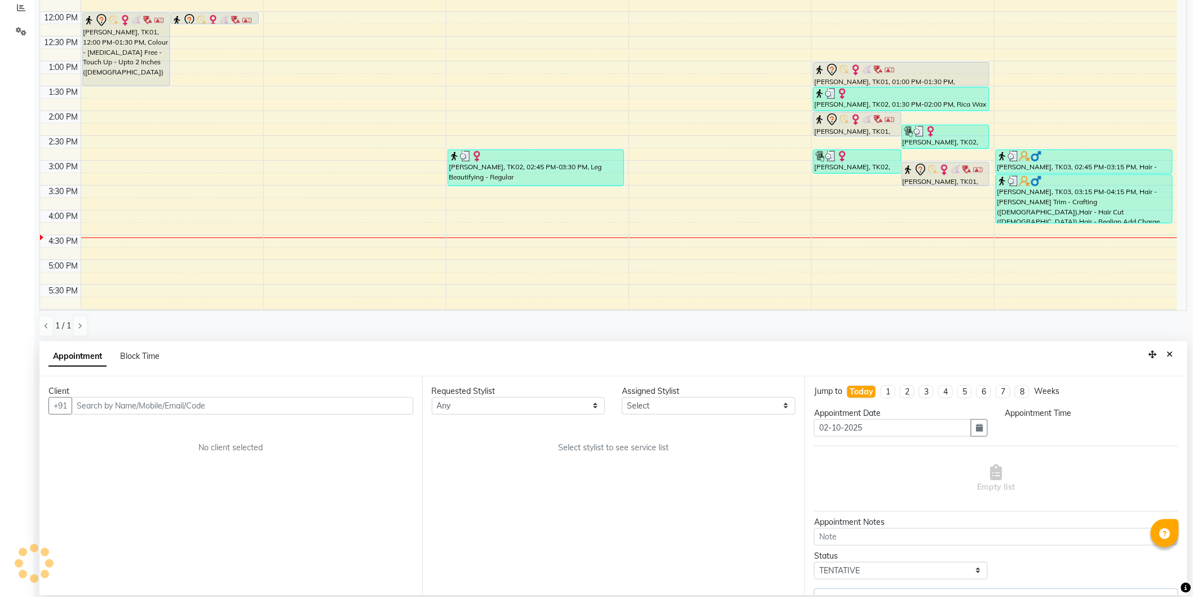
scroll to position [257, 0]
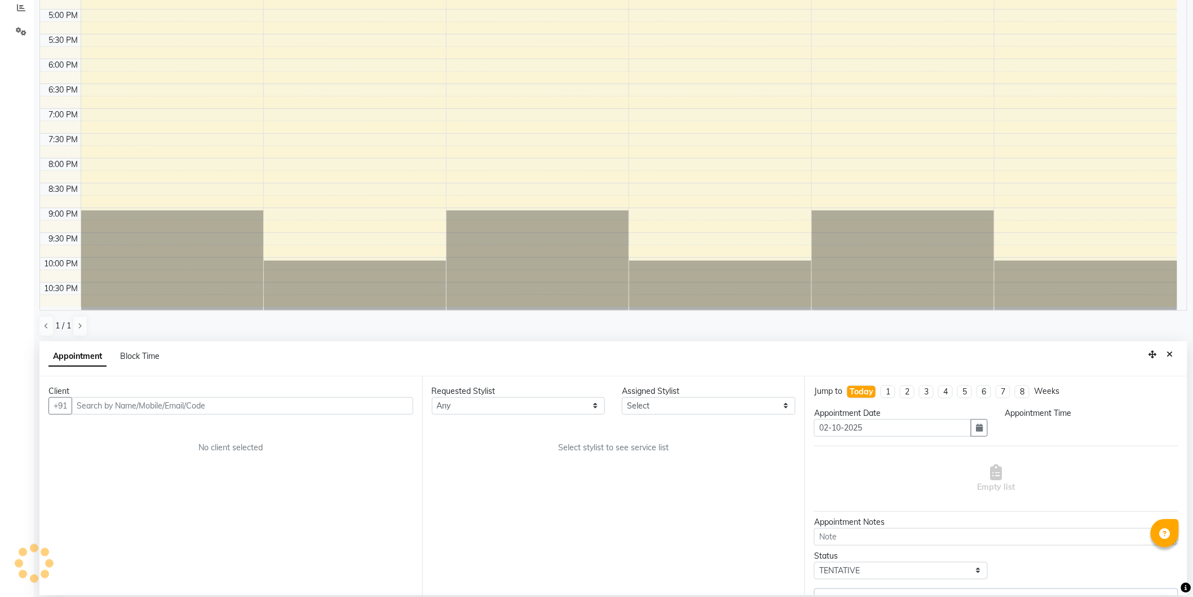
select select "720"
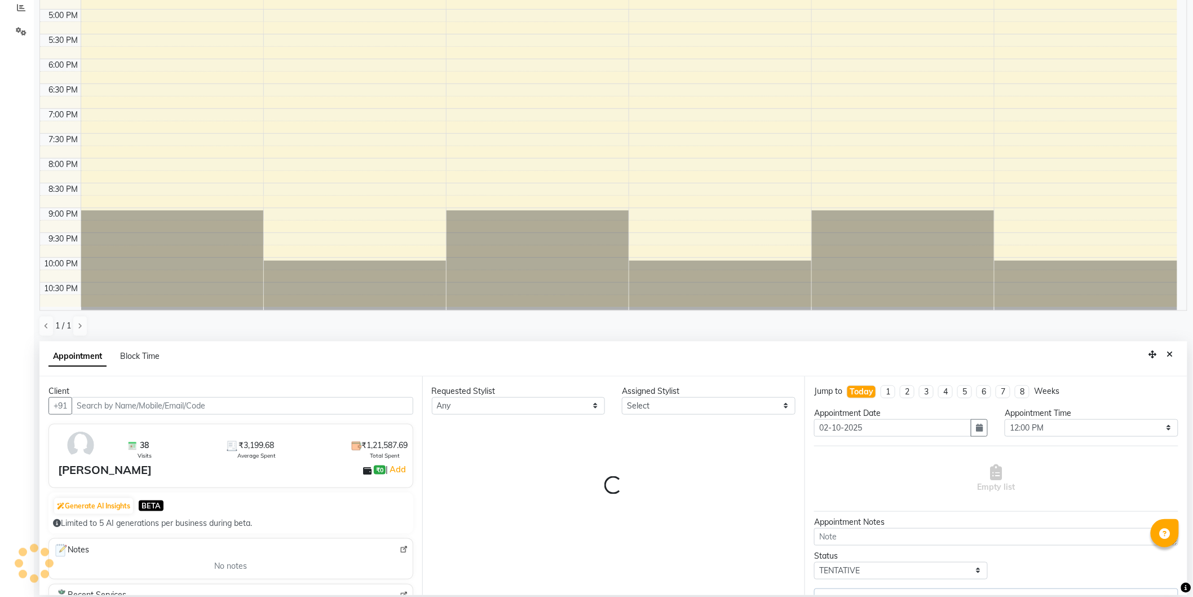
select select "8681"
select select "236"
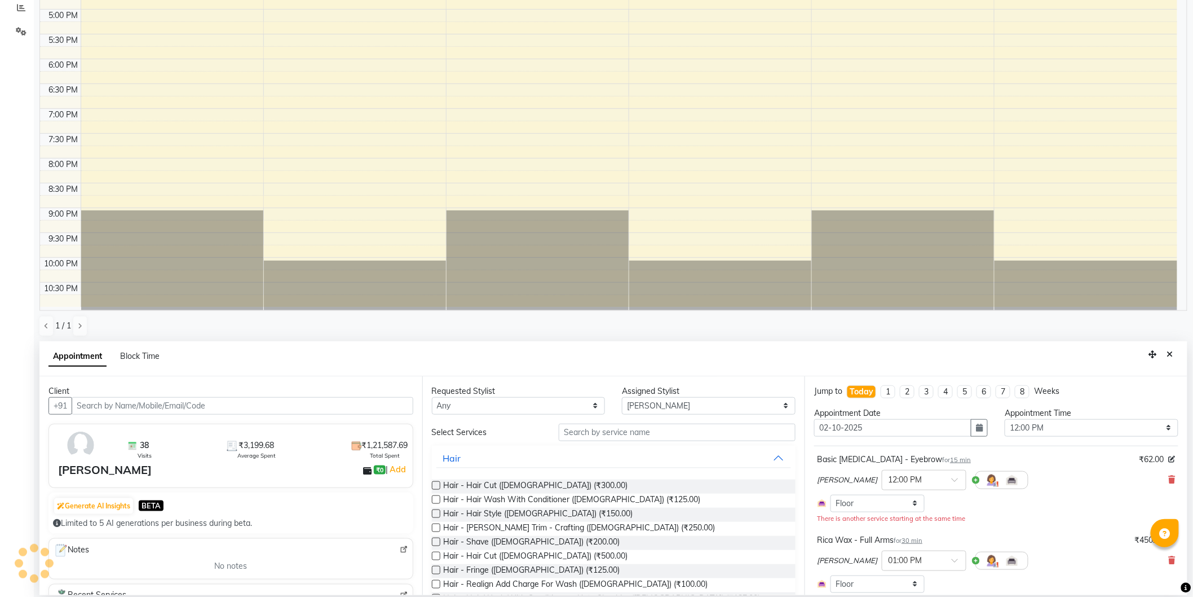
select select "236"
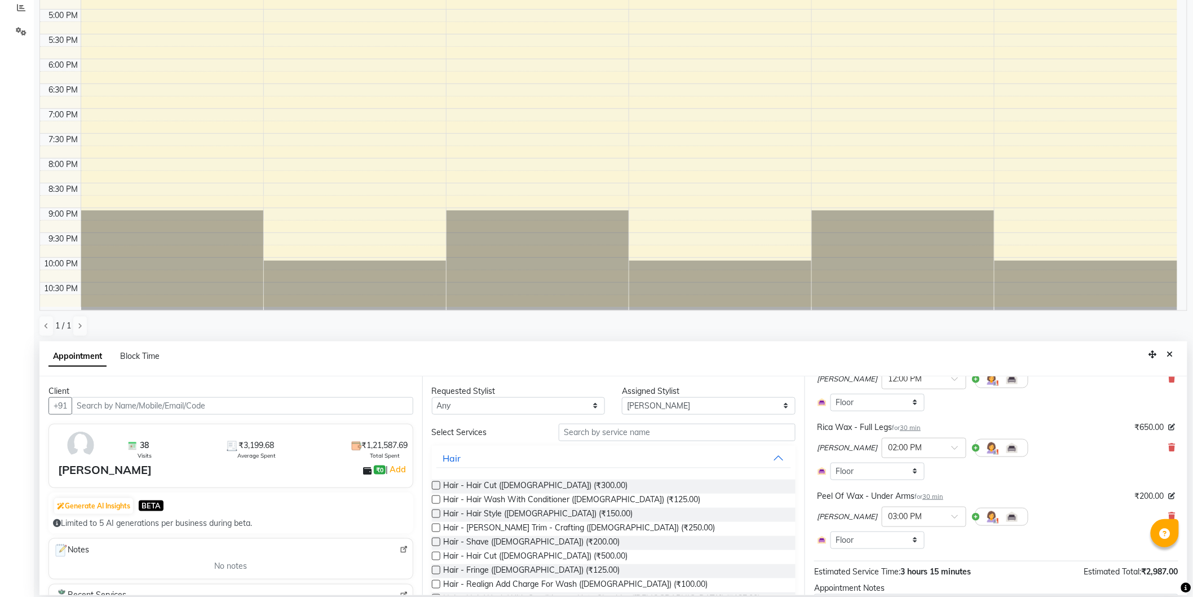
scroll to position [327, 0]
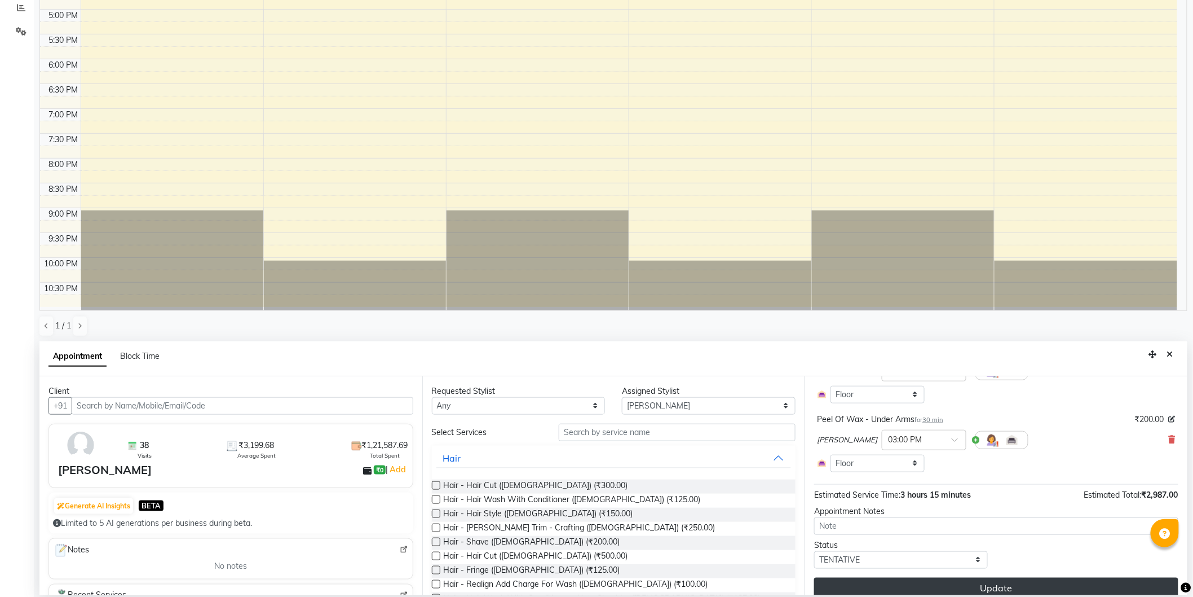
click at [937, 577] on button "Update" at bounding box center [996, 587] width 364 height 20
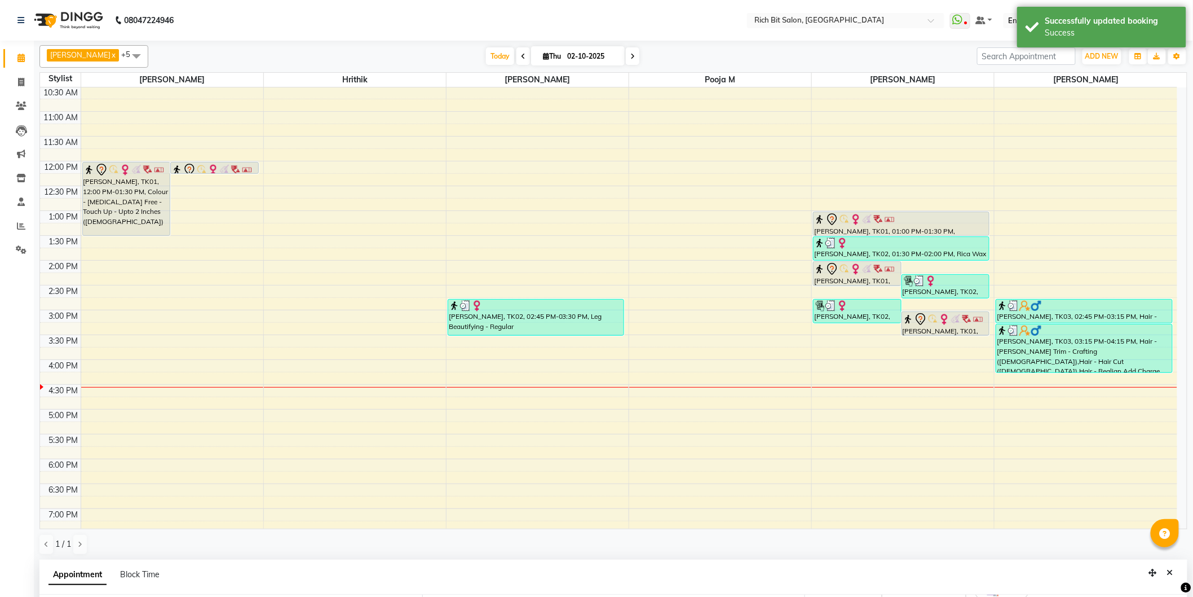
scroll to position [69, 0]
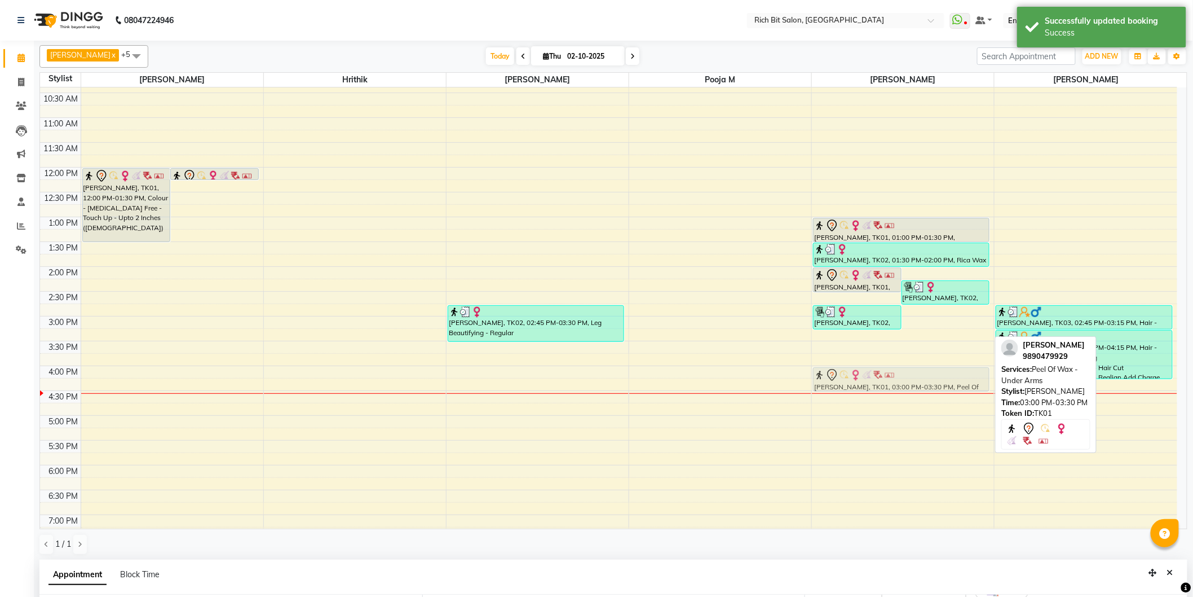
drag, startPoint x: 941, startPoint y: 330, endPoint x: 932, endPoint y: 376, distance: 46.6
click at [932, 376] on div "[PERSON_NAME], TK01, 02:00 PM-02:30 PM, [GEOGRAPHIC_DATA] Wax - Full Legs Priya…" at bounding box center [903, 366] width 182 height 694
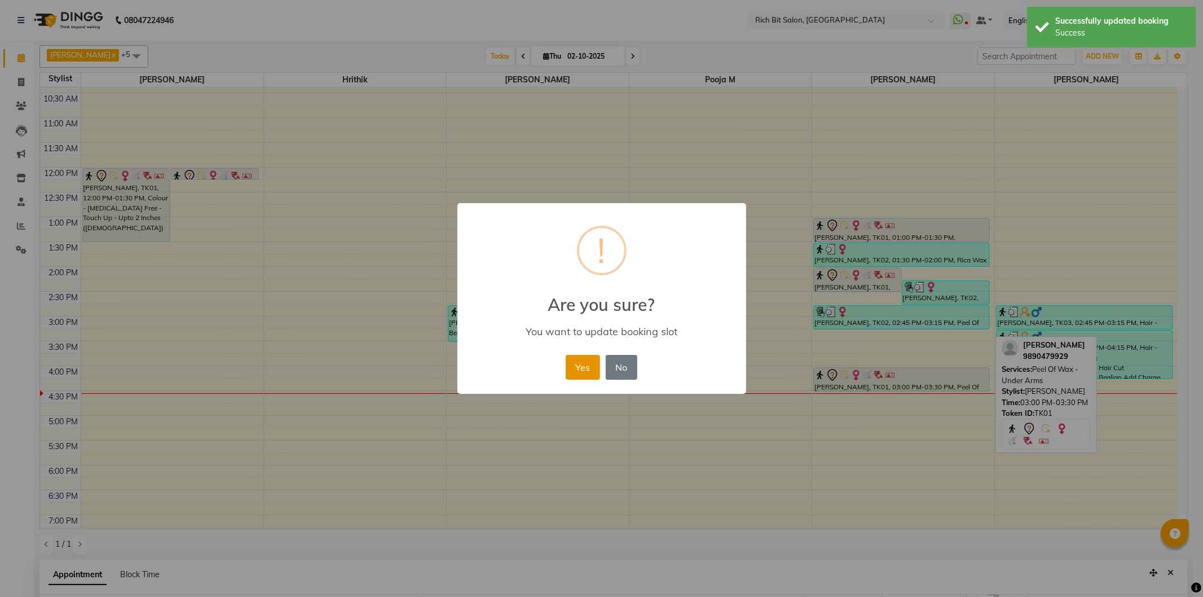
click at [581, 365] on button "Yes" at bounding box center [583, 367] width 34 height 25
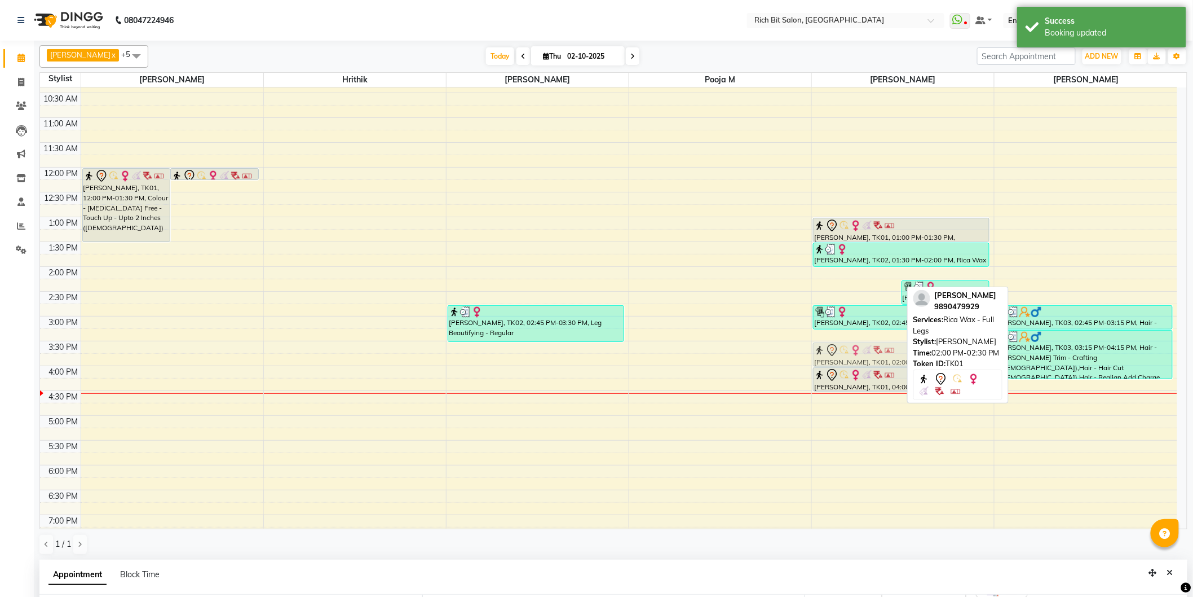
drag, startPoint x: 859, startPoint y: 284, endPoint x: 865, endPoint y: 351, distance: 67.3
click at [865, 351] on div "[PERSON_NAME], TK01, 02:00 PM-02:30 PM, [GEOGRAPHIC_DATA] Wax - Full Legs Priya…" at bounding box center [903, 366] width 182 height 694
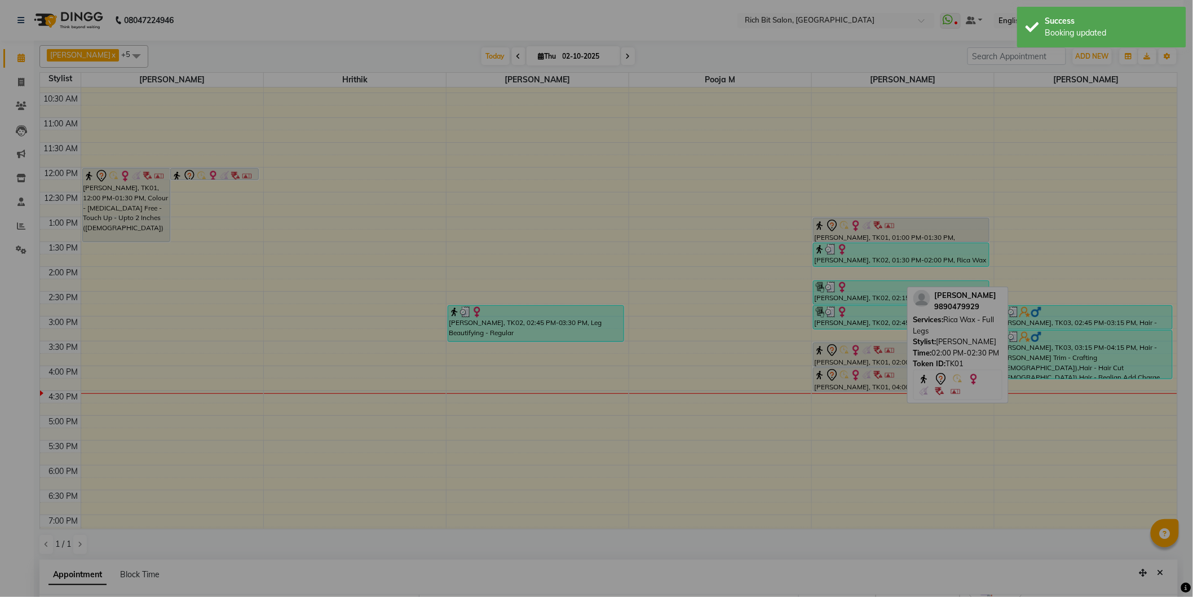
scroll to position [6, 0]
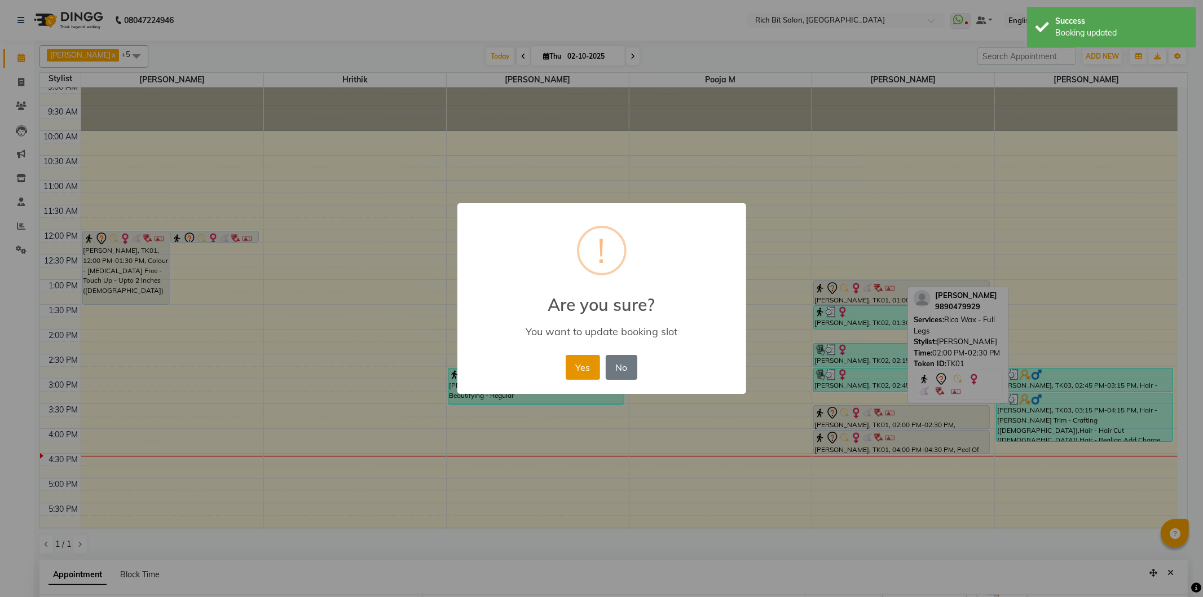
click at [568, 365] on button "Yes" at bounding box center [583, 367] width 34 height 25
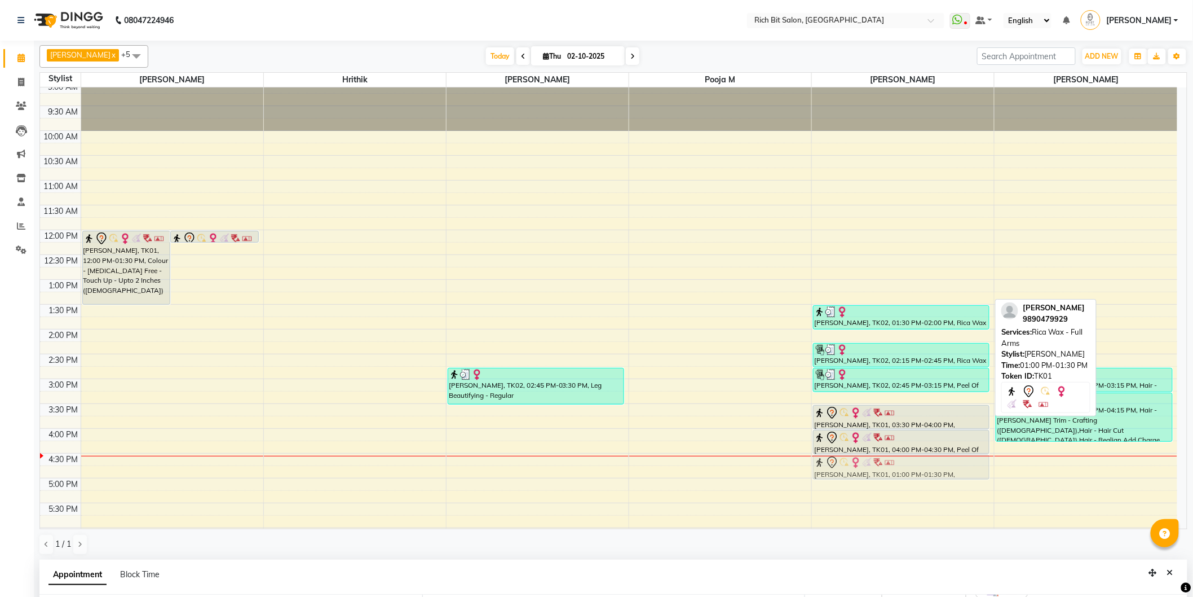
drag, startPoint x: 967, startPoint y: 290, endPoint x: 947, endPoint y: 462, distance: 173.7
click at [949, 461] on div "[PERSON_NAME], TK01, 01:00 PM-01:30 PM, Rica Wax - Full Arms [GEOGRAPHIC_DATA][…" at bounding box center [903, 428] width 182 height 694
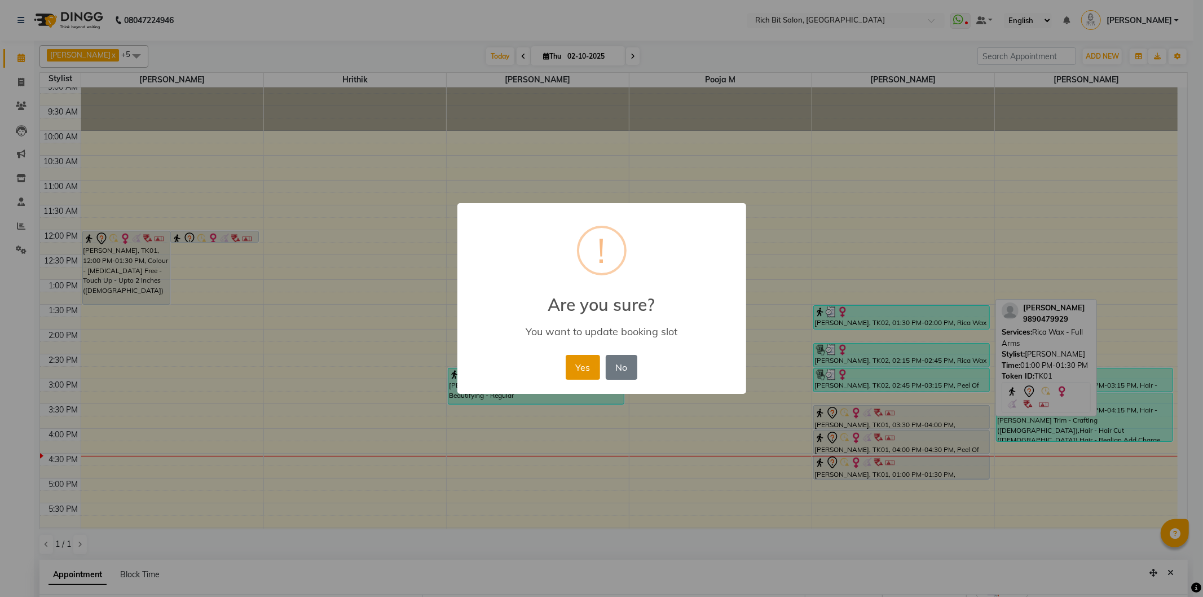
click at [576, 358] on button "Yes" at bounding box center [583, 367] width 34 height 25
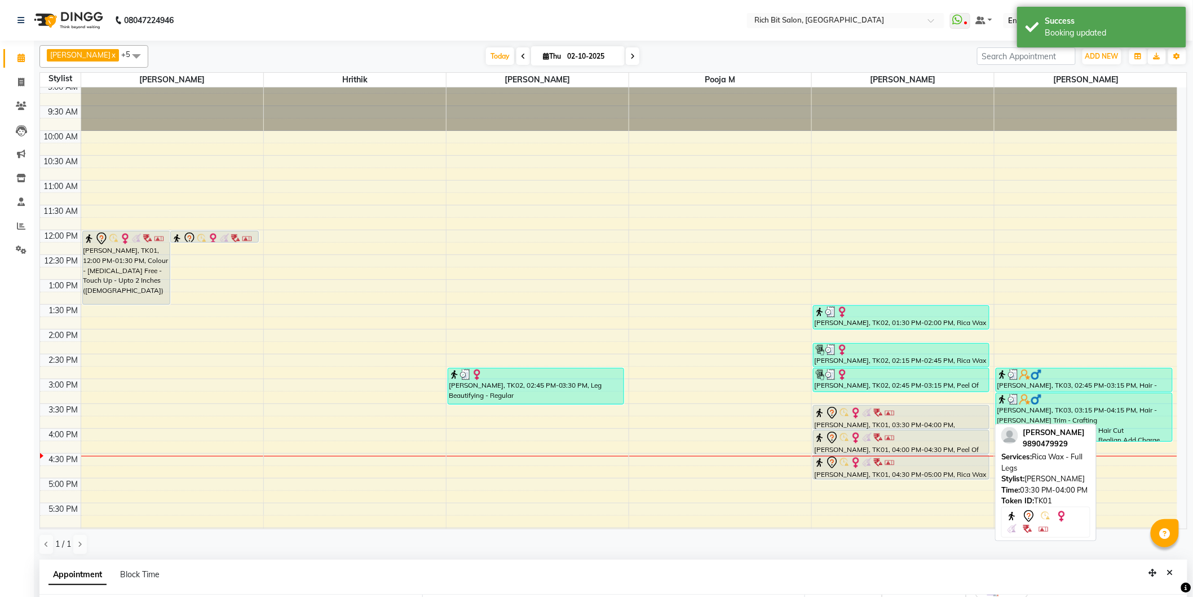
click at [847, 421] on div "[PERSON_NAME], TK01, 03:30 PM-04:00 PM, [GEOGRAPHIC_DATA] Wax - Full Legs" at bounding box center [901, 416] width 175 height 23
click at [843, 418] on img at bounding box center [844, 412] width 11 height 11
select select "7"
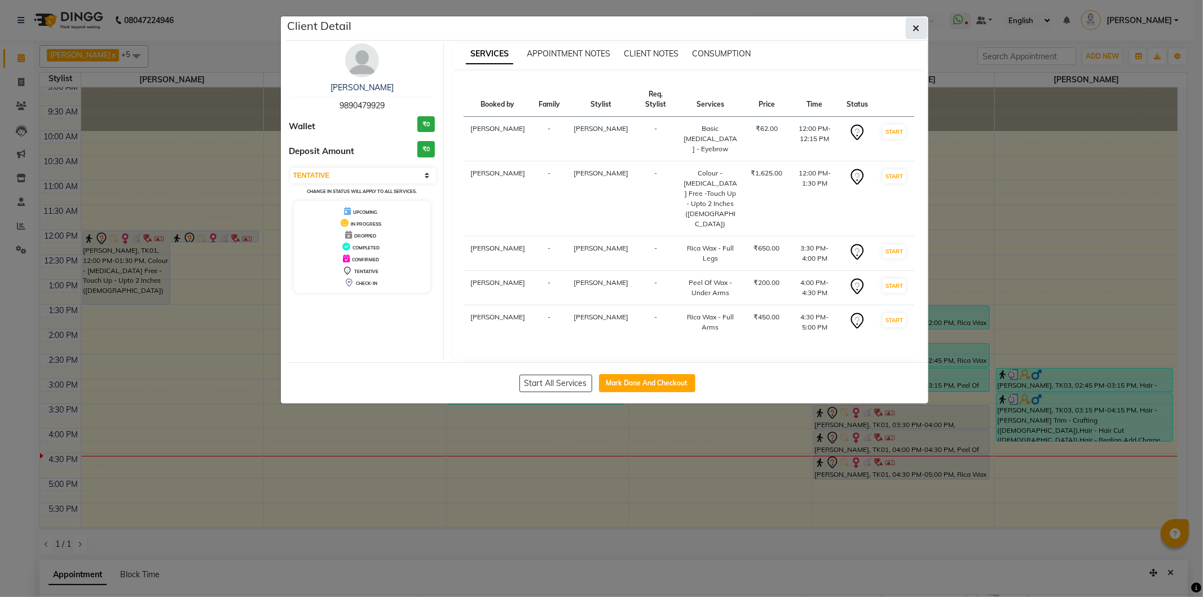
click at [911, 21] on button "button" at bounding box center [916, 27] width 21 height 21
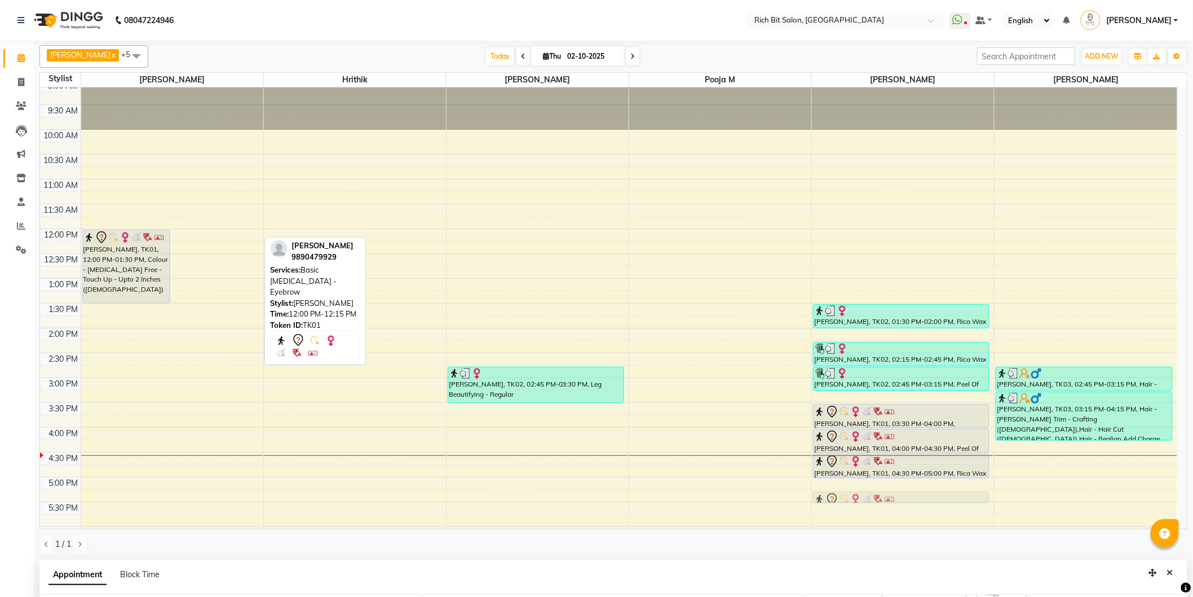
scroll to position [8, 0]
drag, startPoint x: 200, startPoint y: 231, endPoint x: 855, endPoint y: 478, distance: 700.3
click at [855, 478] on tr "[PERSON_NAME], TK01, 12:00 PM-01:30 PM, Colour - [MEDICAL_DATA] Free -Touch Up …" at bounding box center [608, 427] width 1137 height 694
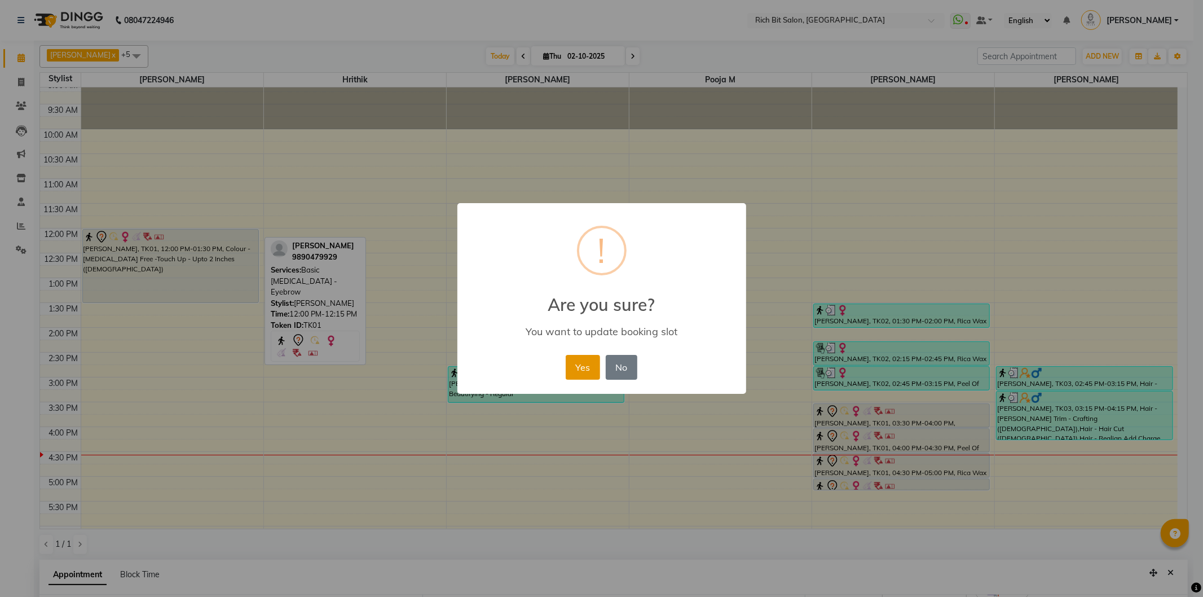
click at [583, 371] on button "Yes" at bounding box center [583, 367] width 34 height 25
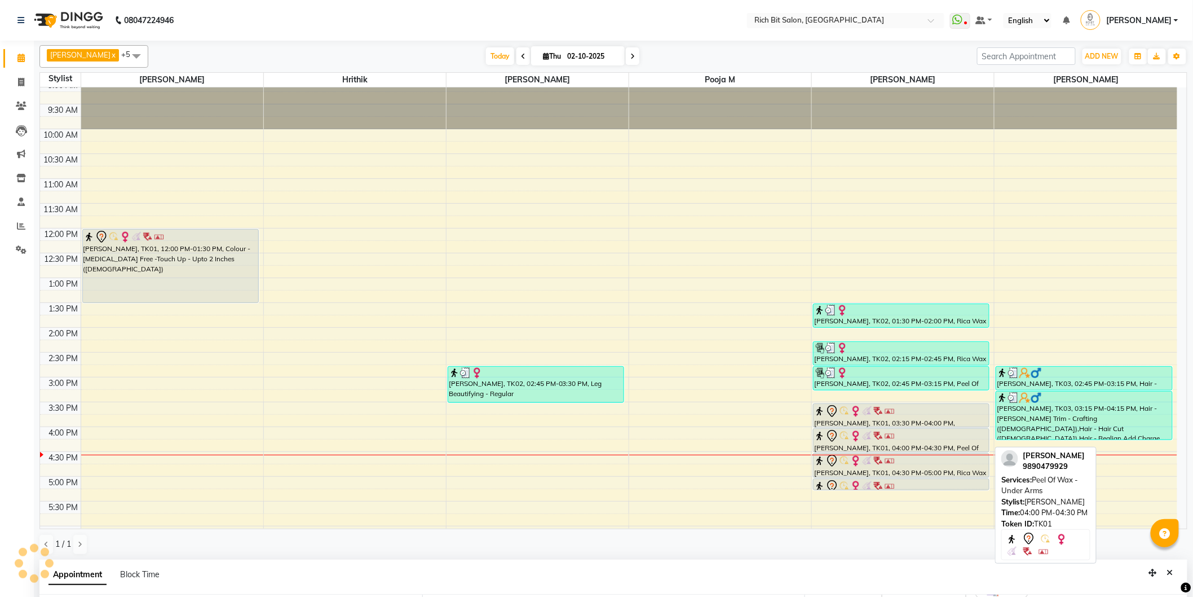
click at [847, 425] on div at bounding box center [901, 427] width 175 height 5
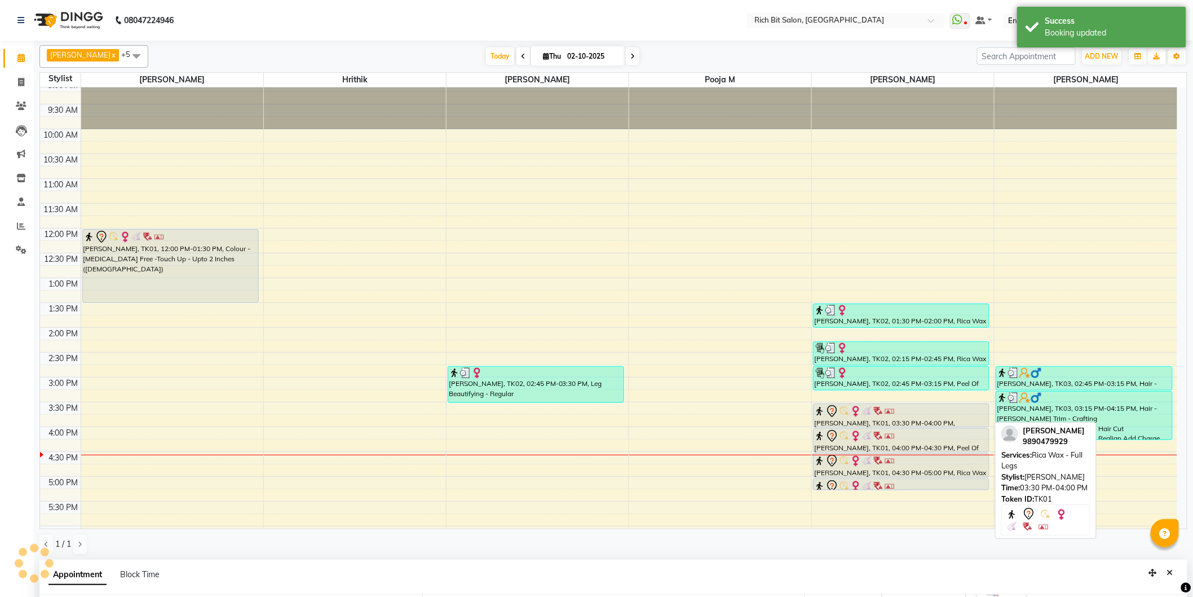
scroll to position [0, 0]
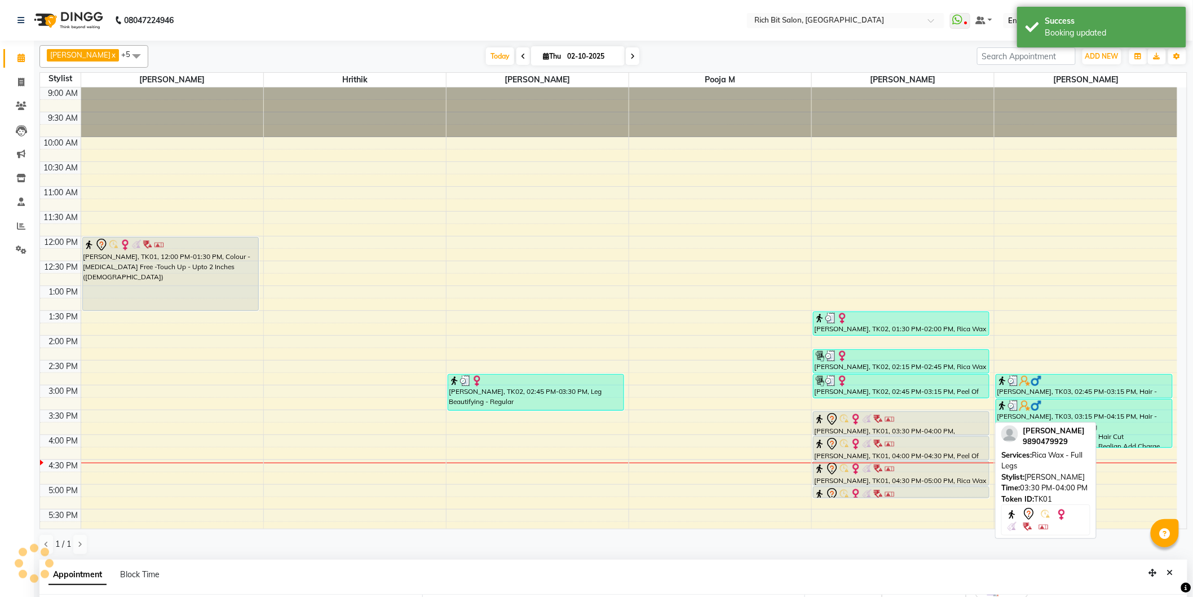
click at [847, 425] on img at bounding box center [844, 418] width 11 height 11
select select "7"
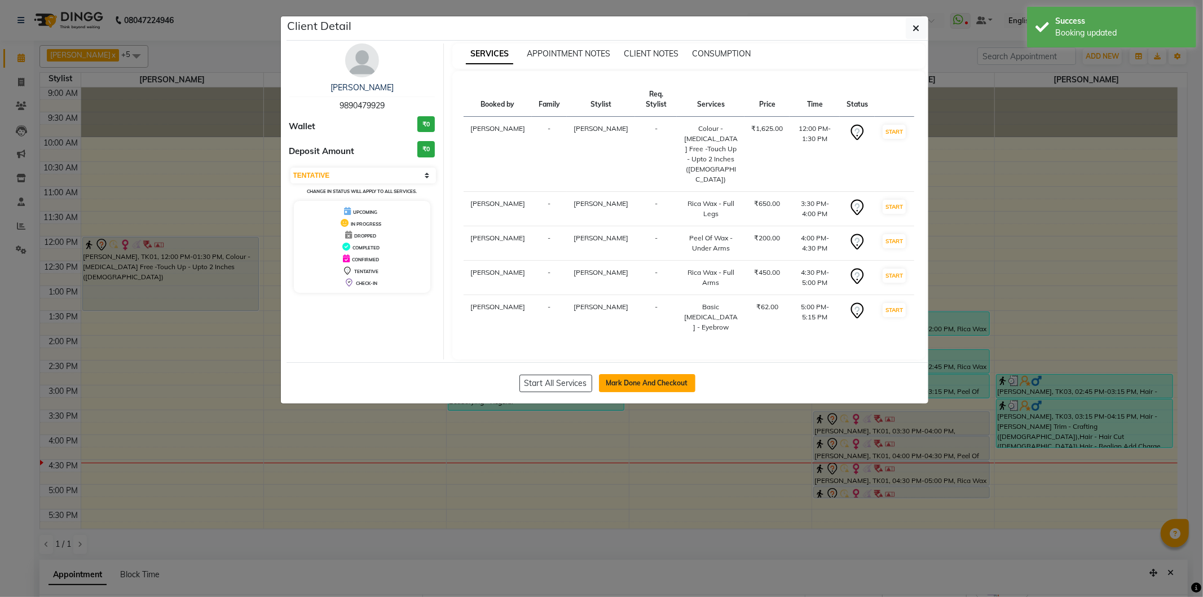
click at [656, 374] on button "Mark Done And Checkout" at bounding box center [647, 383] width 96 height 18
select select "609"
select select "service"
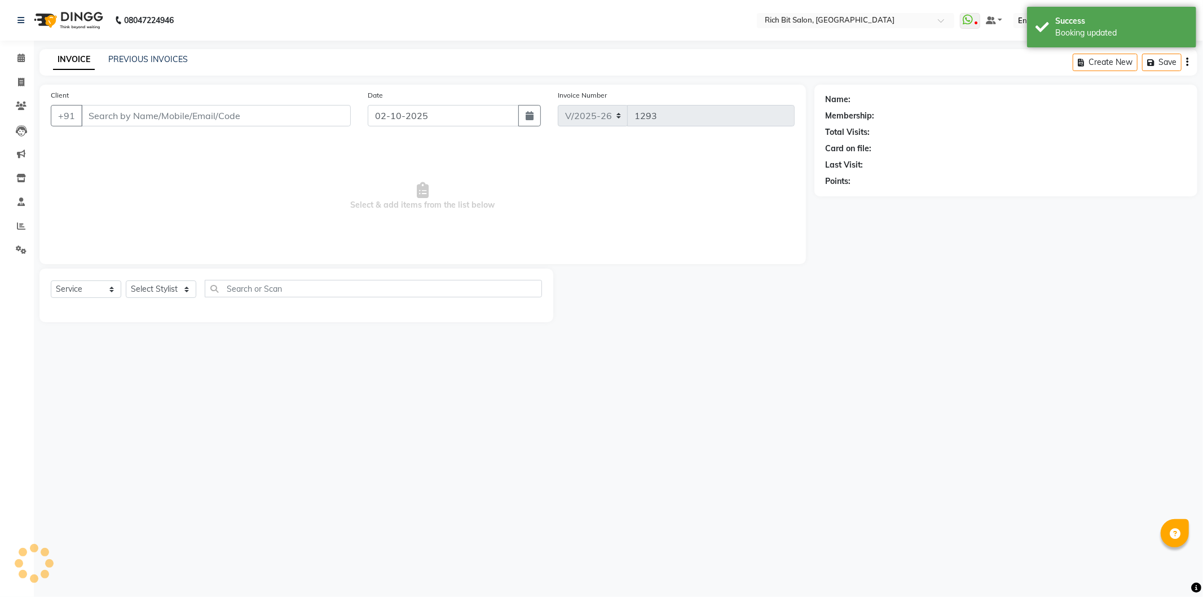
type input "98******29"
select select "8681"
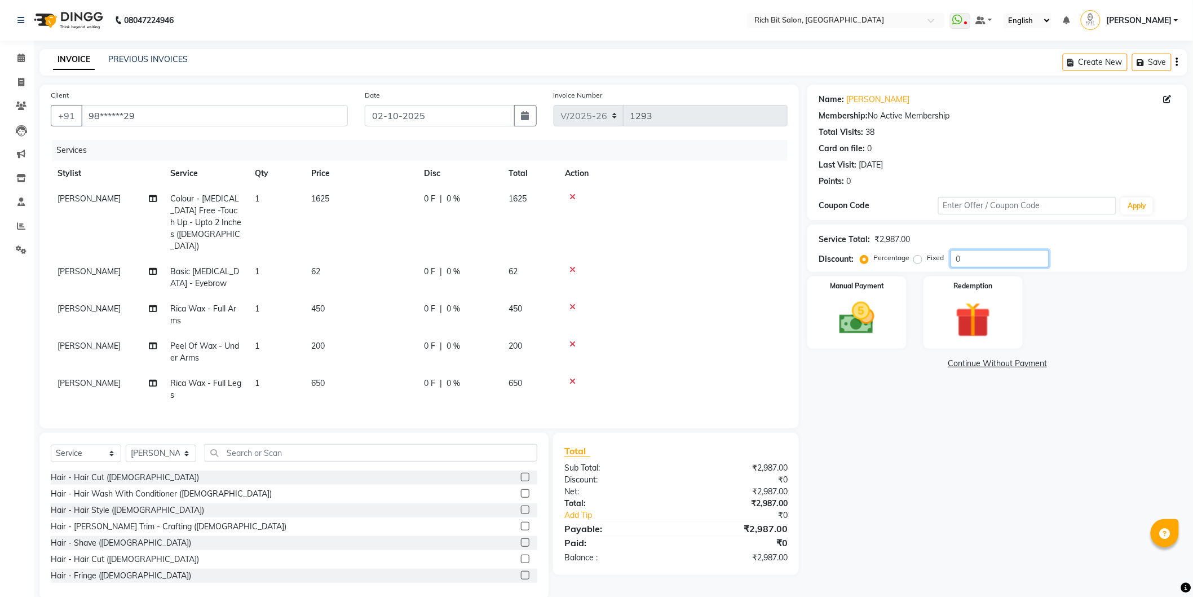
click at [1021, 261] on input "0" at bounding box center [1000, 258] width 99 height 17
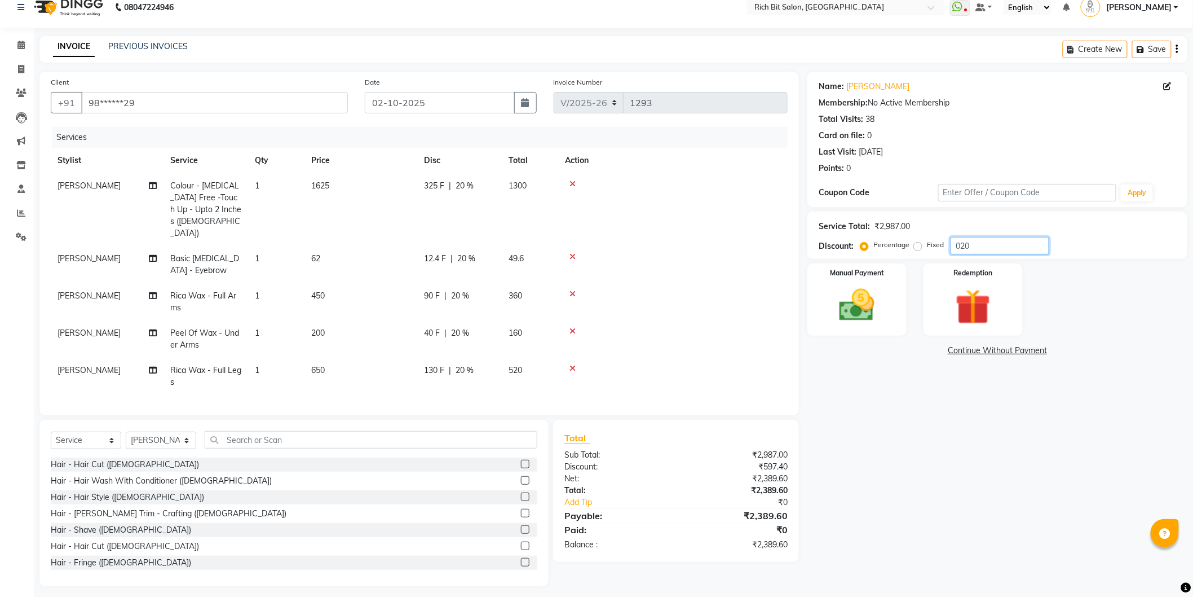
scroll to position [16, 0]
type input "020"
click at [889, 317] on div "Manual Payment" at bounding box center [857, 296] width 103 height 75
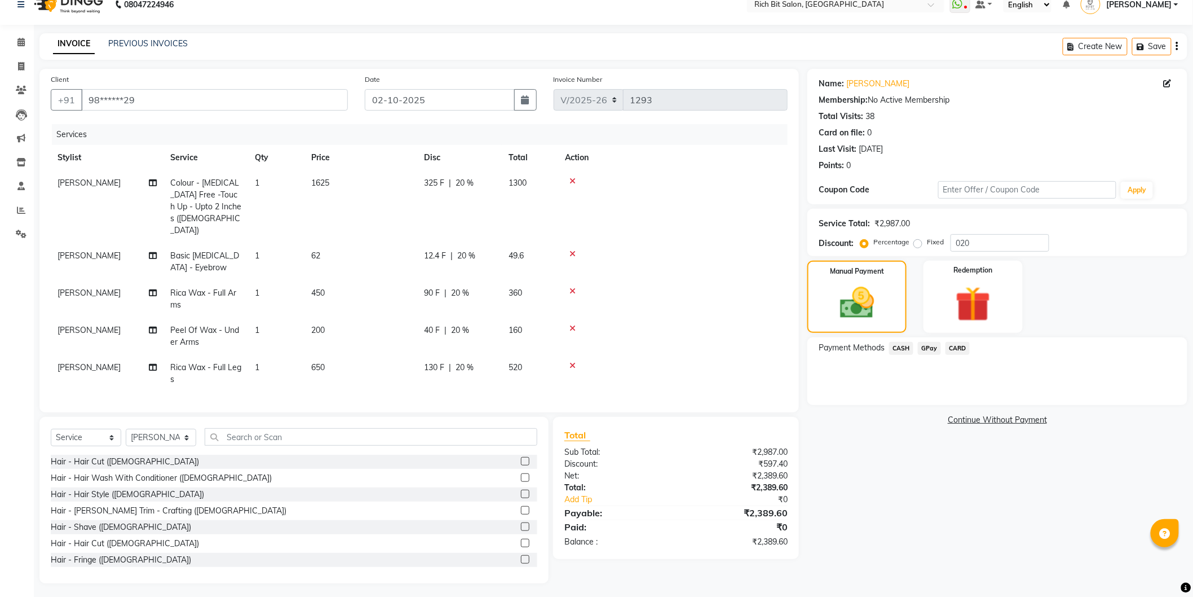
click at [931, 353] on span "GPay" at bounding box center [929, 348] width 23 height 13
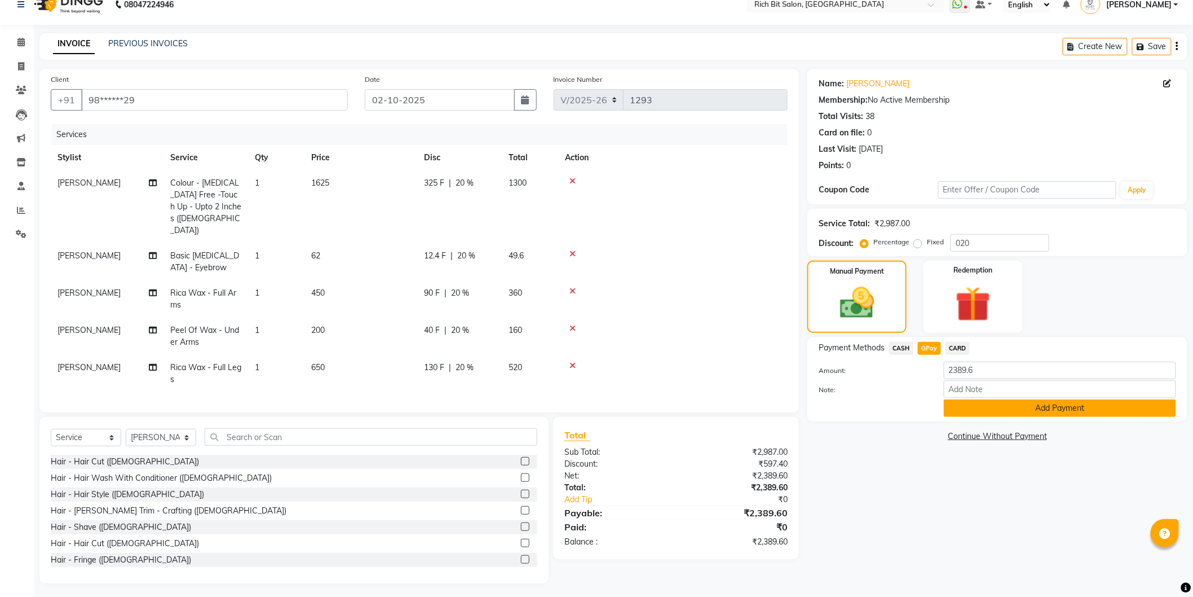
click at [1043, 412] on button "Add Payment" at bounding box center [1060, 407] width 232 height 17
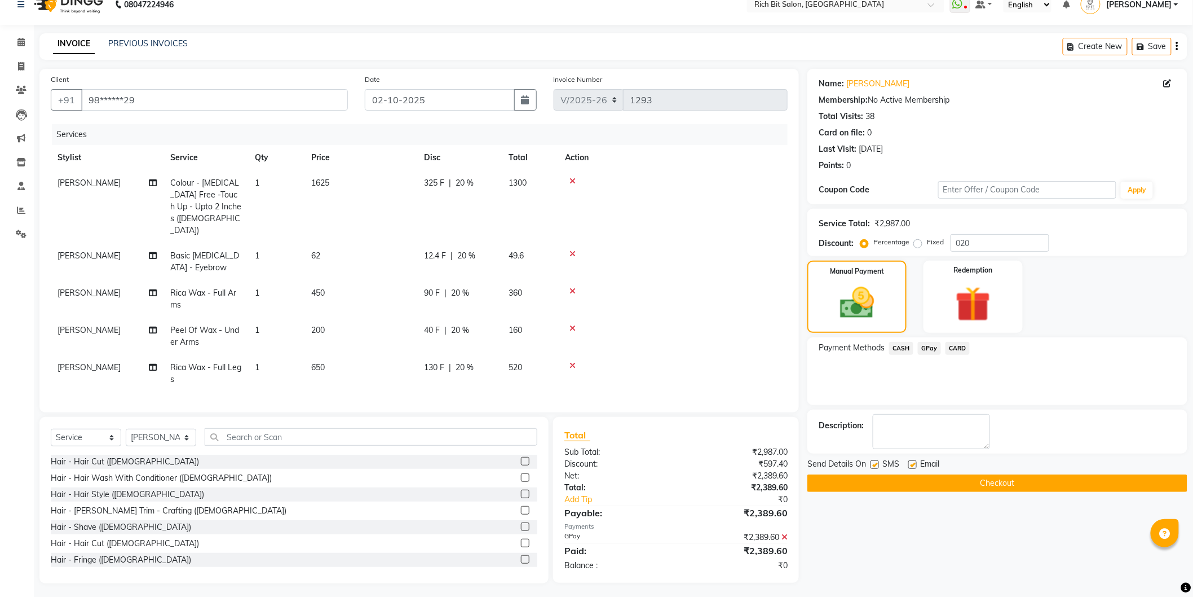
click at [1021, 483] on button "Checkout" at bounding box center [998, 482] width 380 height 17
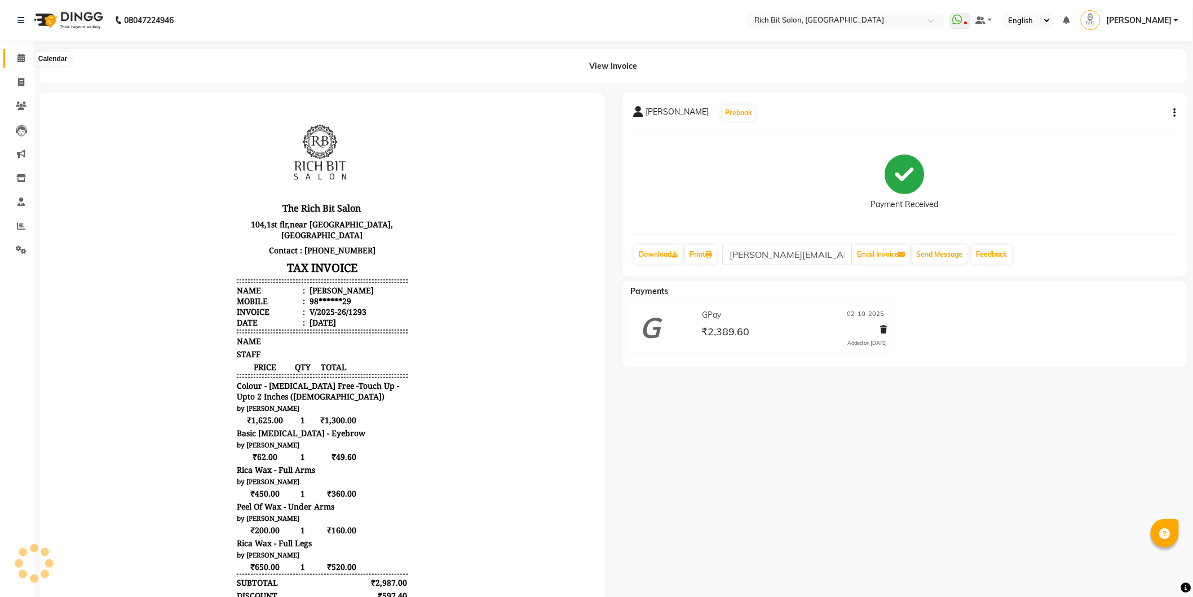
click at [18, 54] on icon at bounding box center [20, 58] width 7 height 8
